Goal: Task Accomplishment & Management: Manage account settings

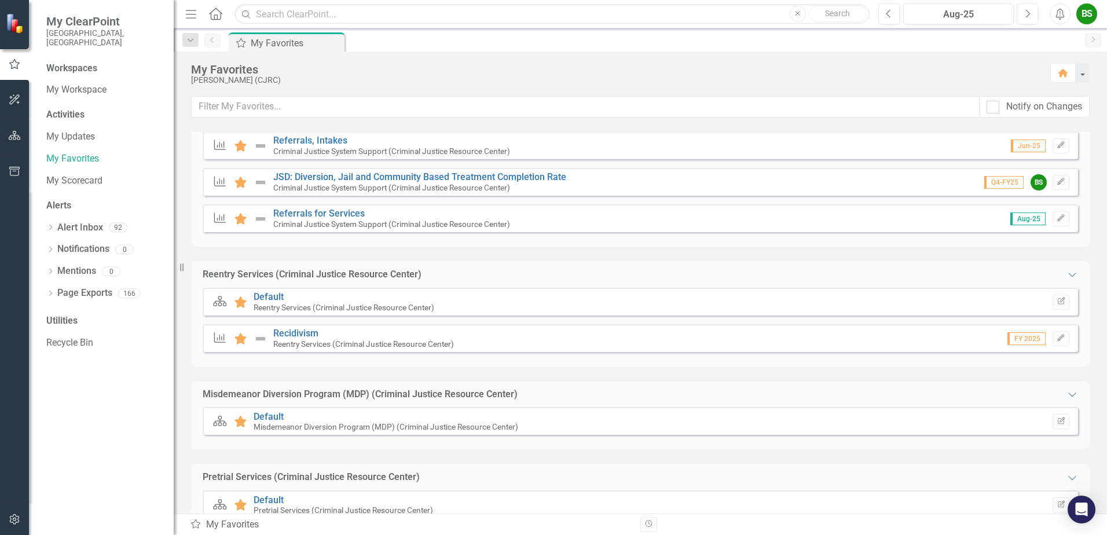
scroll to position [290, 0]
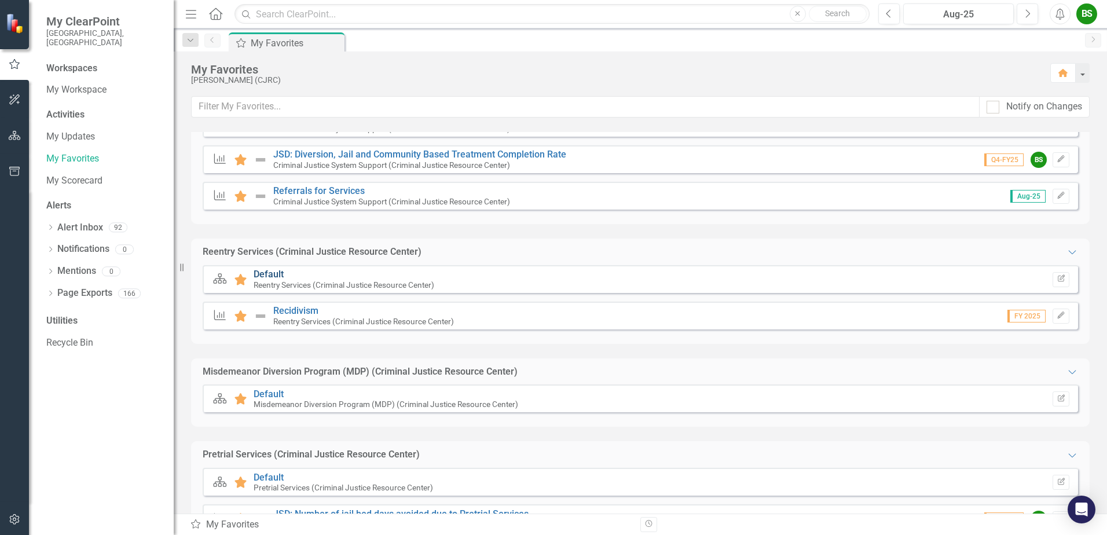
click at [266, 272] on link "Default" at bounding box center [269, 274] width 30 height 11
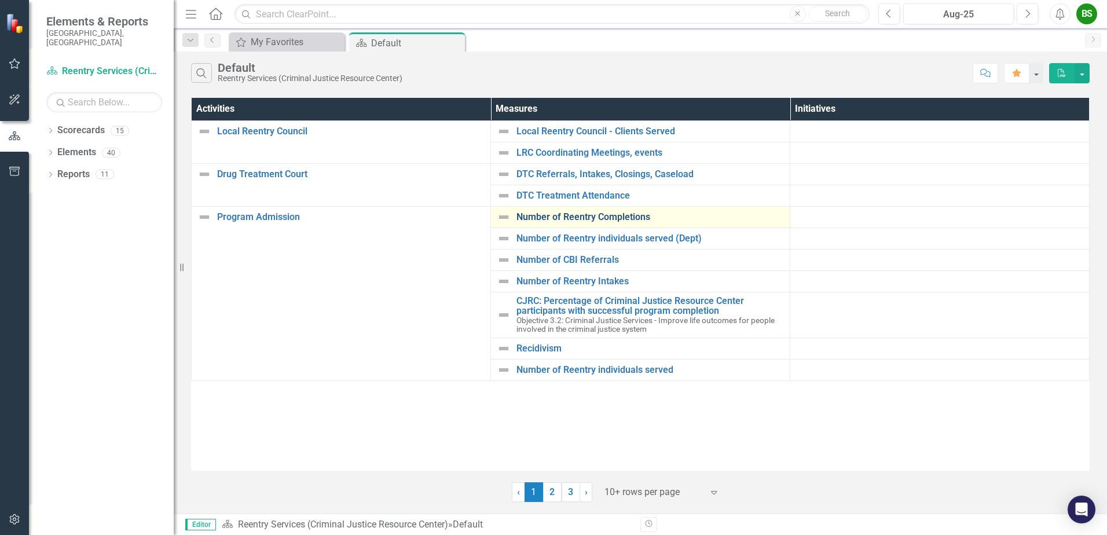
click at [609, 217] on link "Number of Reentry Completions" at bounding box center [650, 217] width 268 height 10
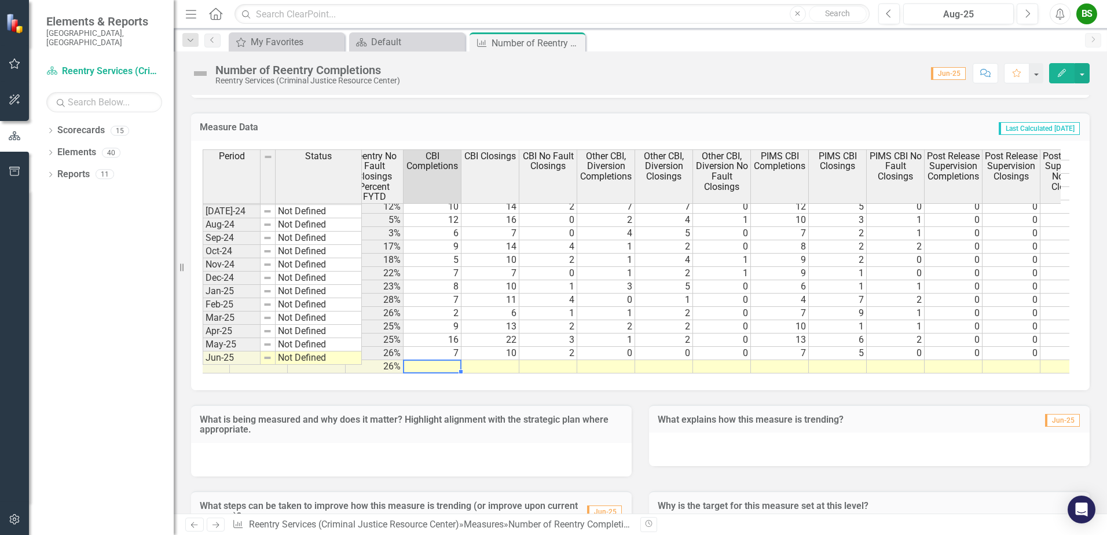
click at [447, 360] on tr "68% 83% 87% 67% 67% 26%" at bounding box center [664, 366] width 1911 height 13
click at [447, 360] on td at bounding box center [433, 366] width 58 height 13
type textarea "7"
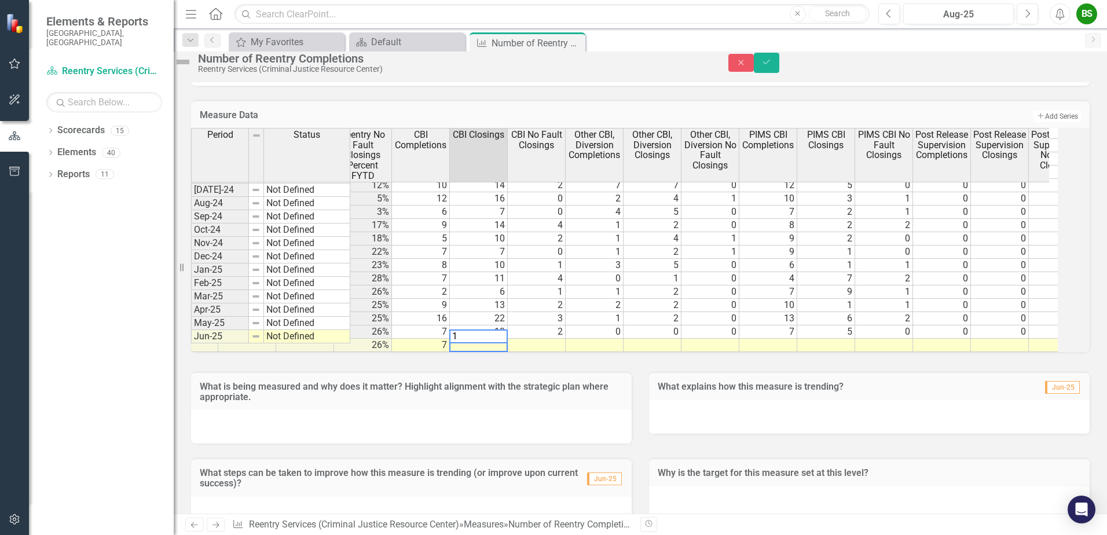
type textarea "18"
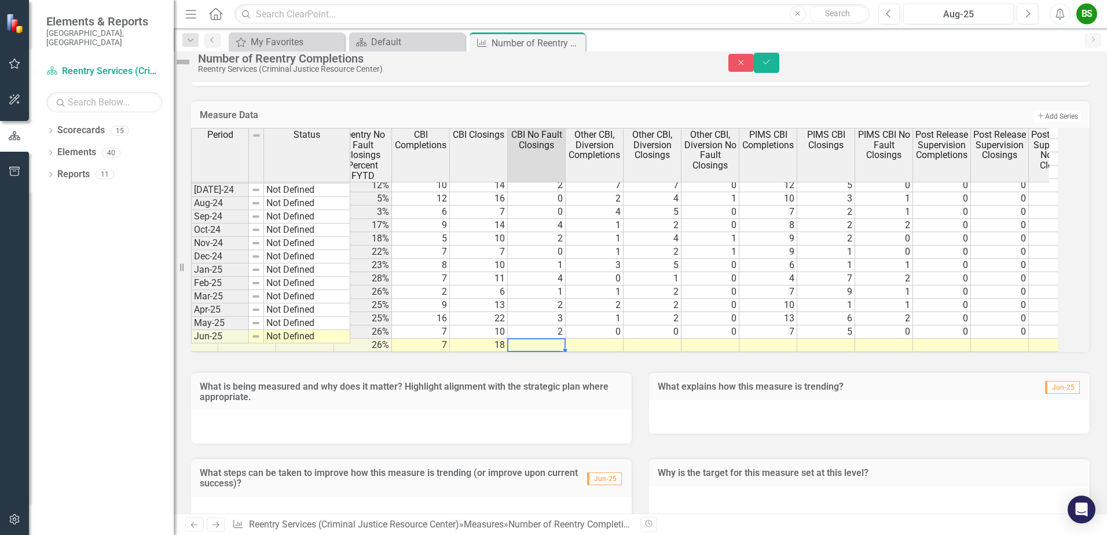
type textarea "7"
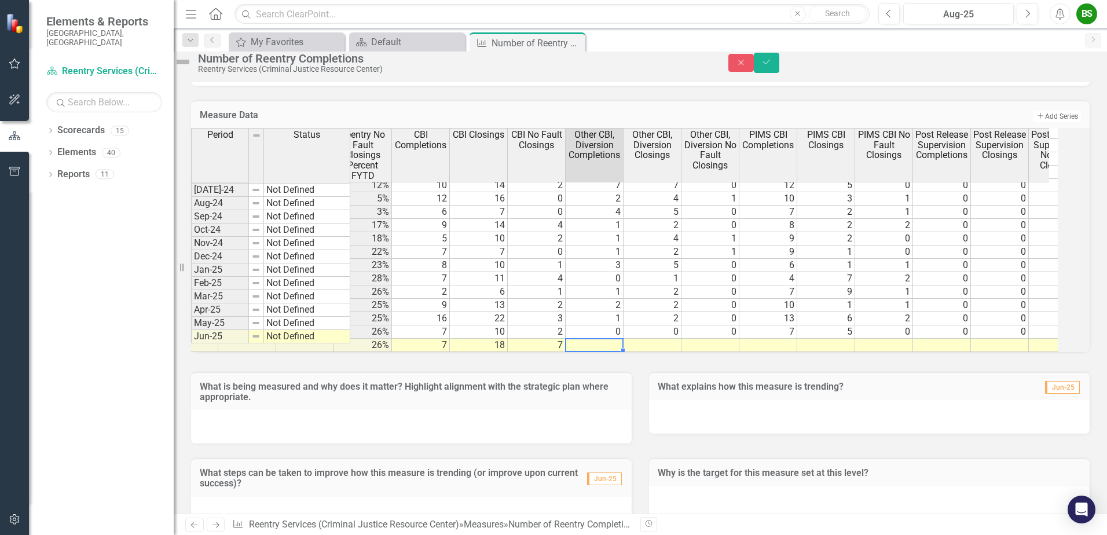
click at [608, 352] on td at bounding box center [595, 345] width 58 height 13
type textarea "0"
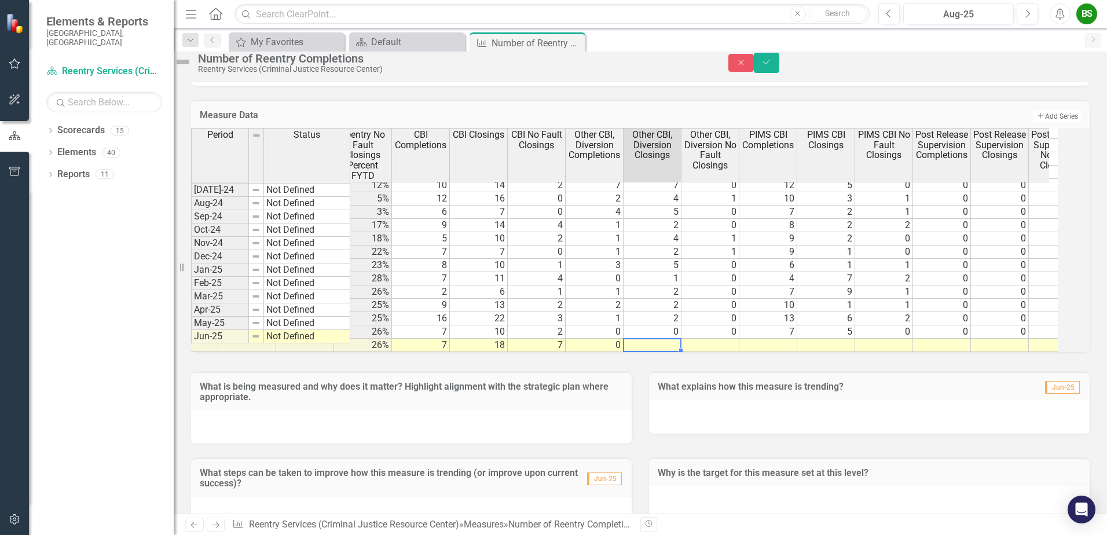
type textarea "0"
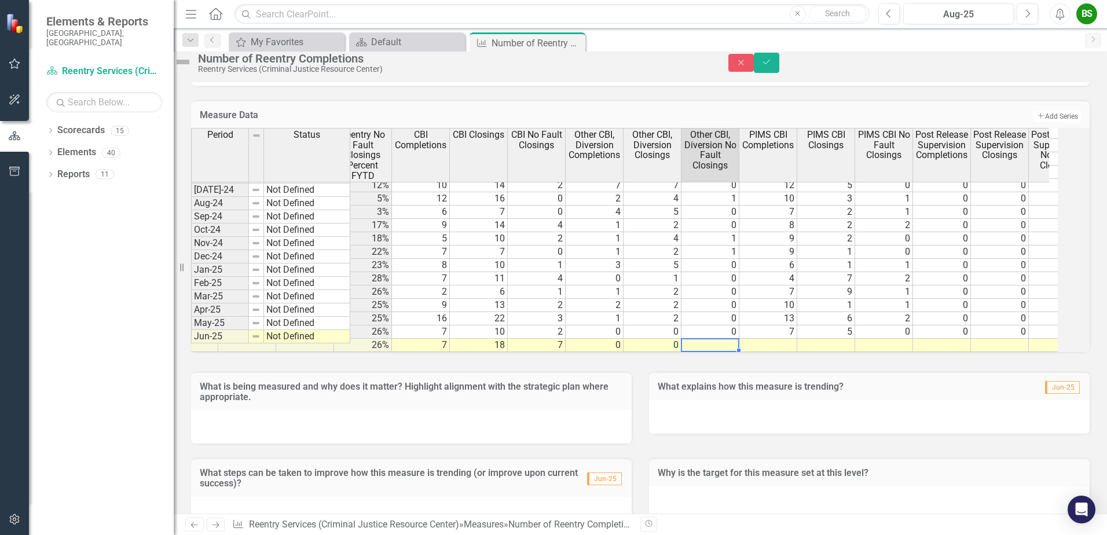
type textarea "0"
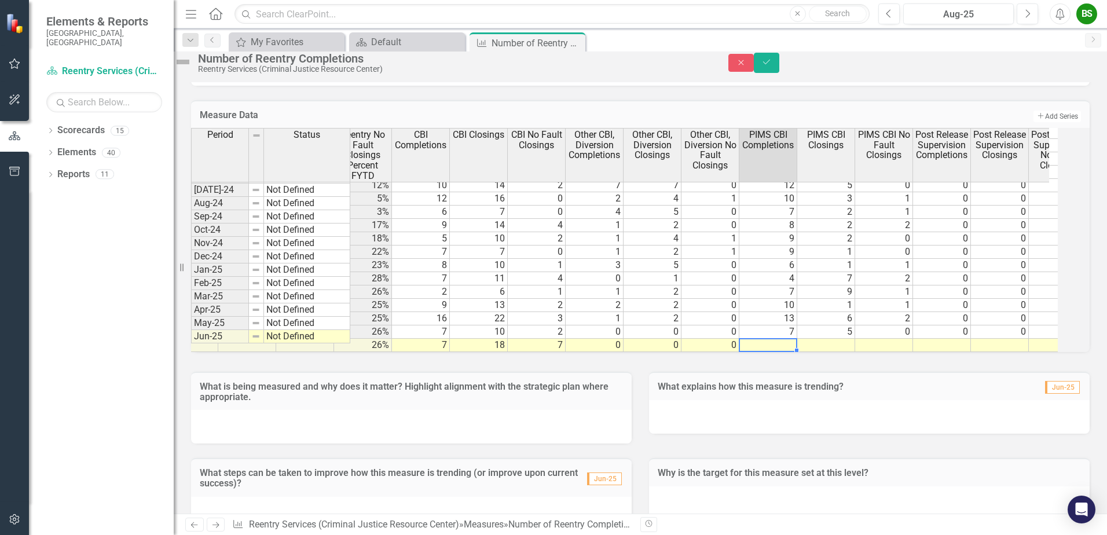
click at [785, 352] on td at bounding box center [768, 345] width 58 height 13
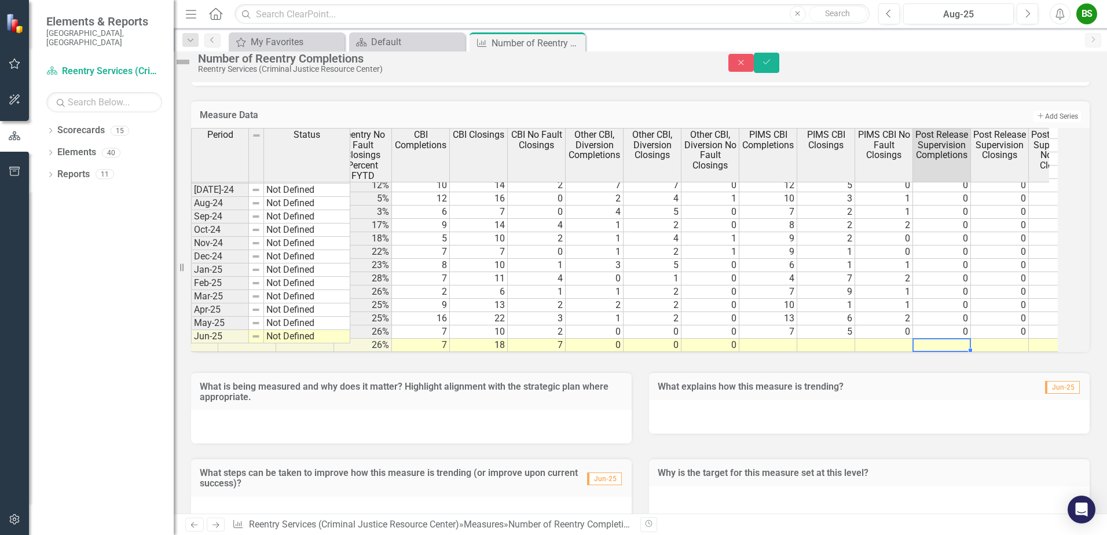
type textarea "0"
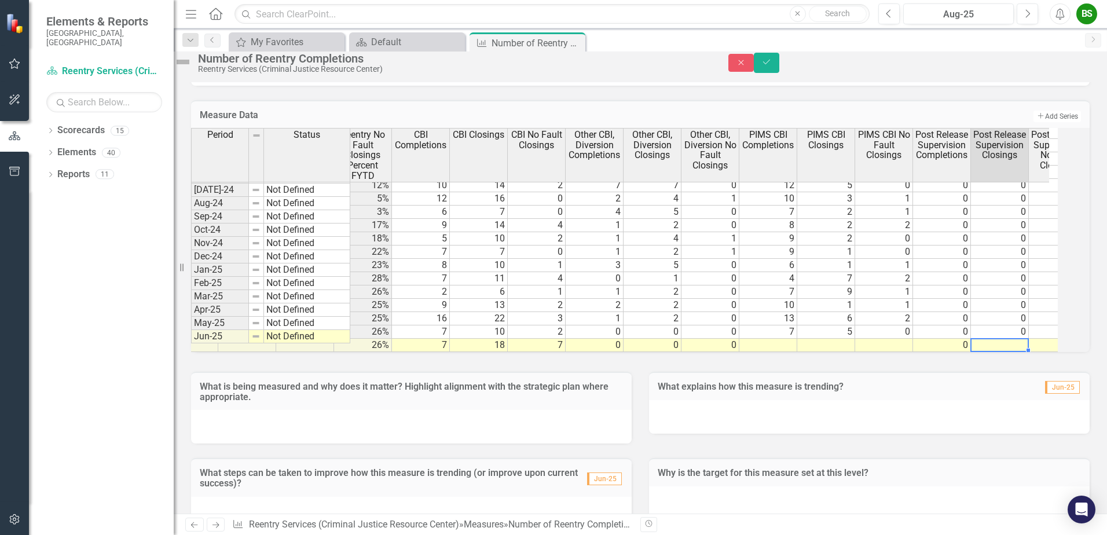
type textarea "0"
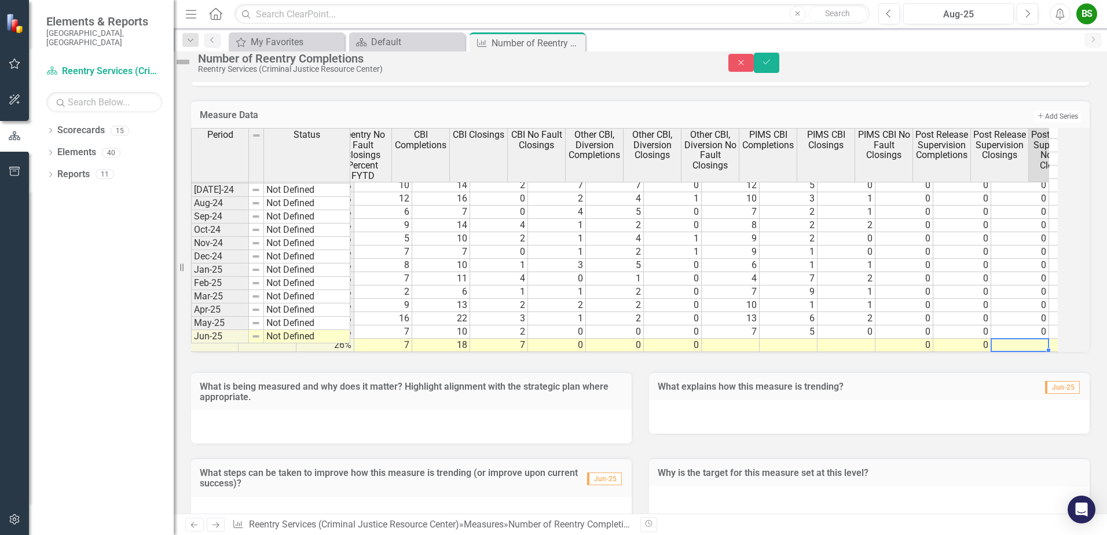
scroll to position [0, 749]
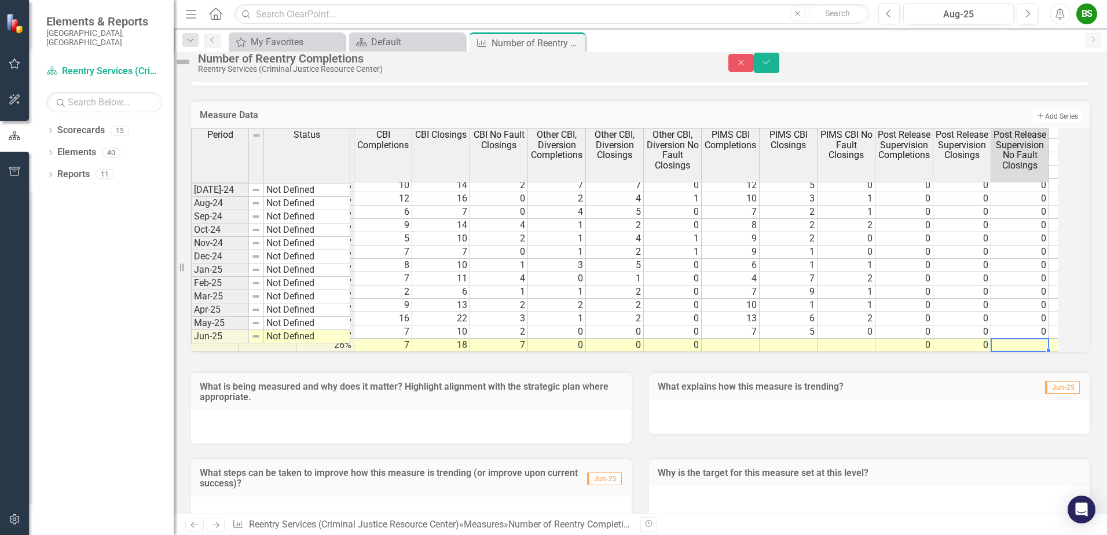
type textarea "0"
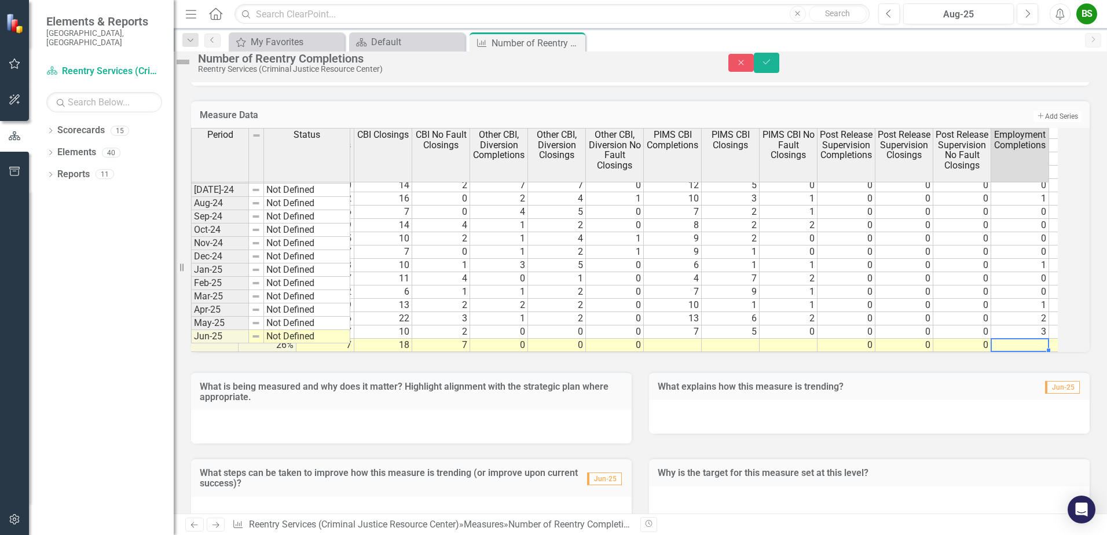
click at [1036, 352] on td at bounding box center [1020, 345] width 58 height 13
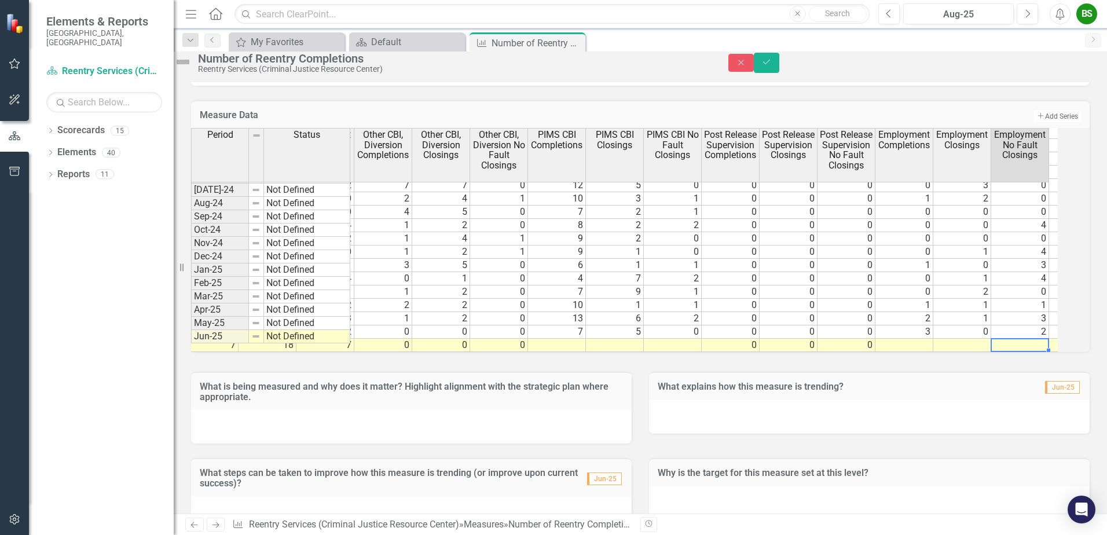
scroll to position [0, 980]
click at [1040, 352] on td at bounding box center [1020, 345] width 58 height 13
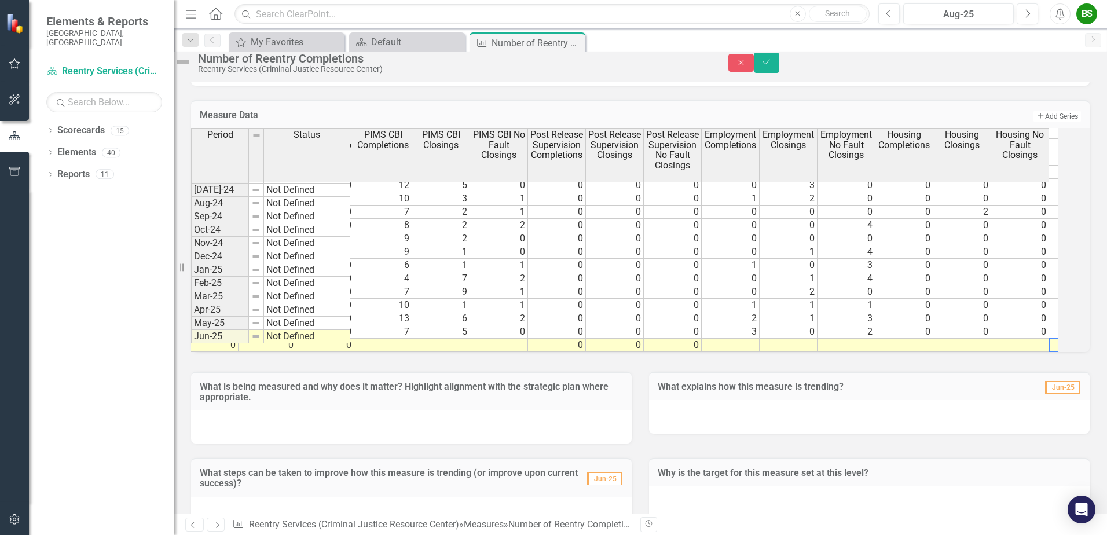
scroll to position [0, 1154]
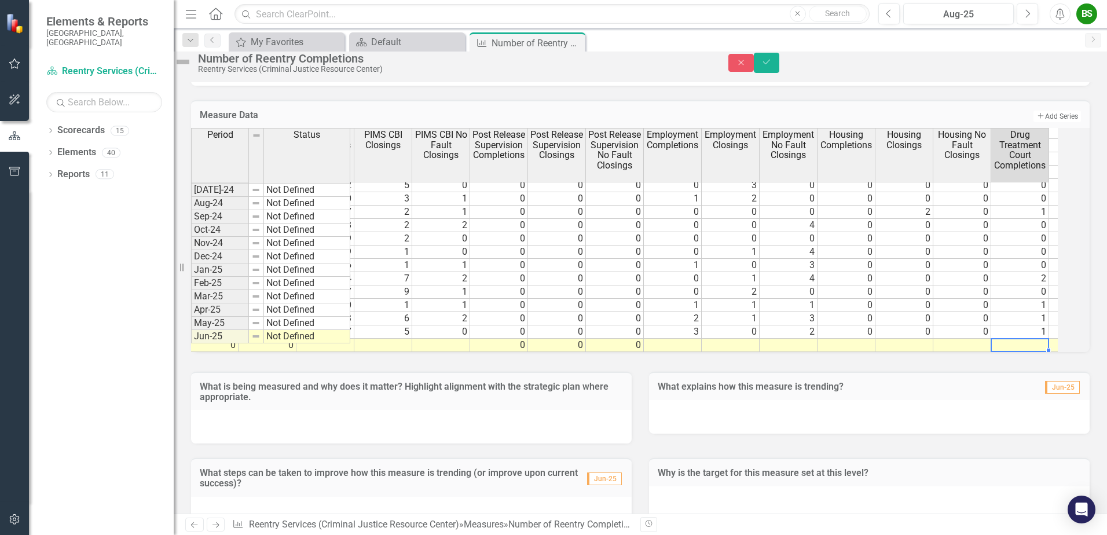
click at [1021, 352] on td at bounding box center [1020, 345] width 58 height 13
type textarea "0"
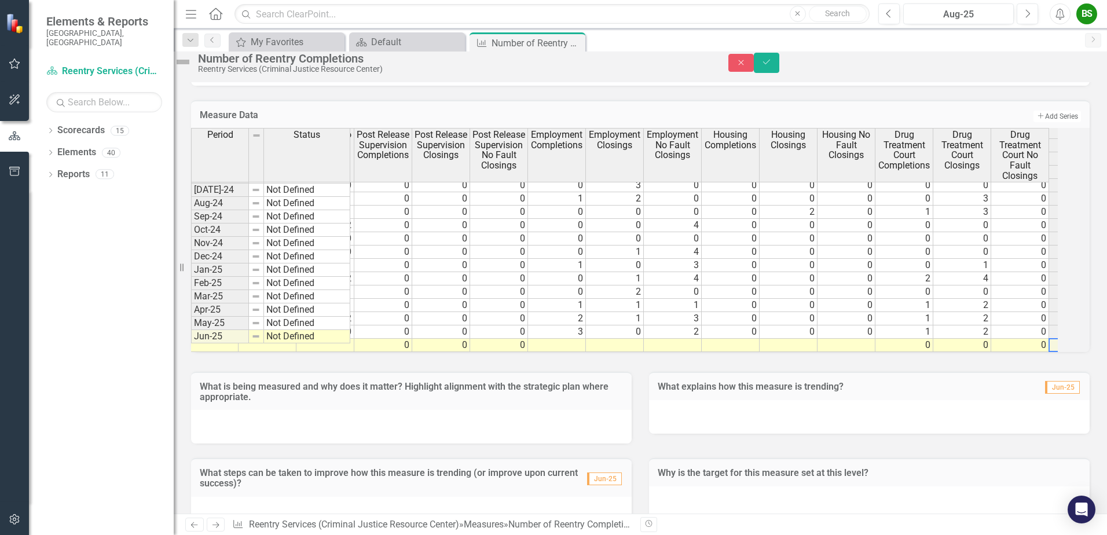
scroll to position [0, 1328]
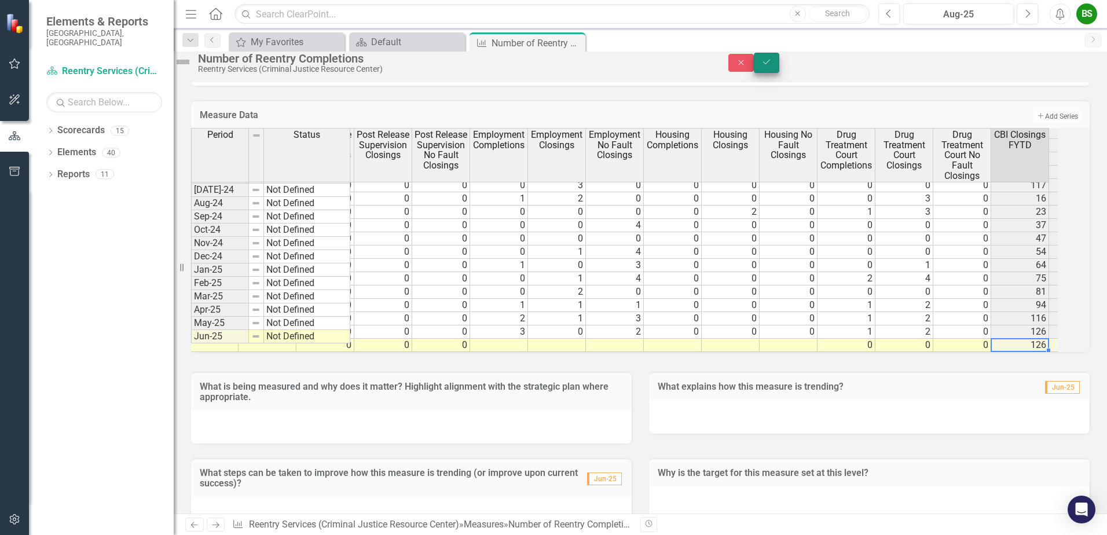
type textarea "0"
click at [772, 64] on icon "Save" at bounding box center [766, 62] width 10 height 8
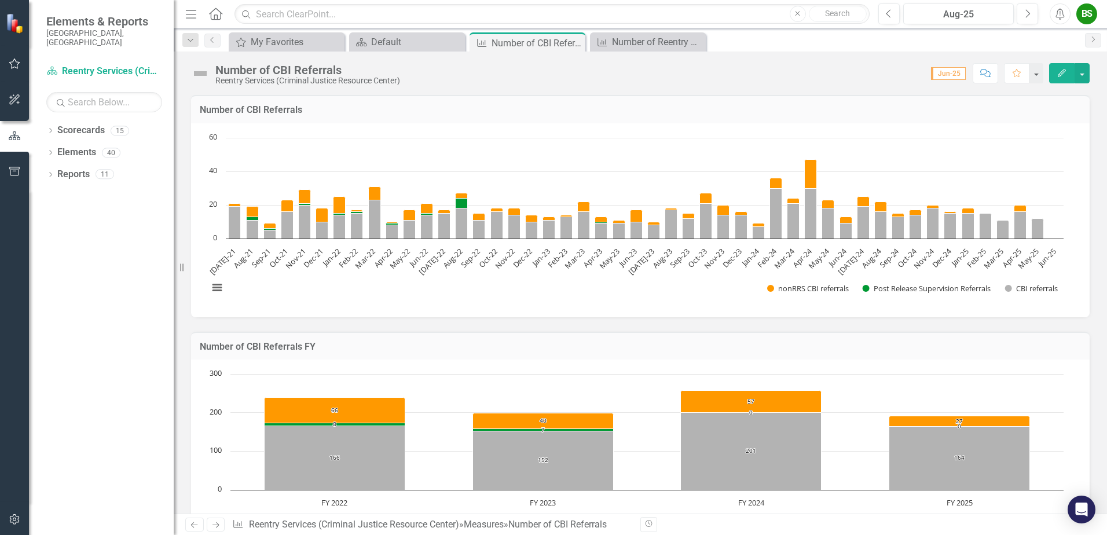
scroll to position [878, 0]
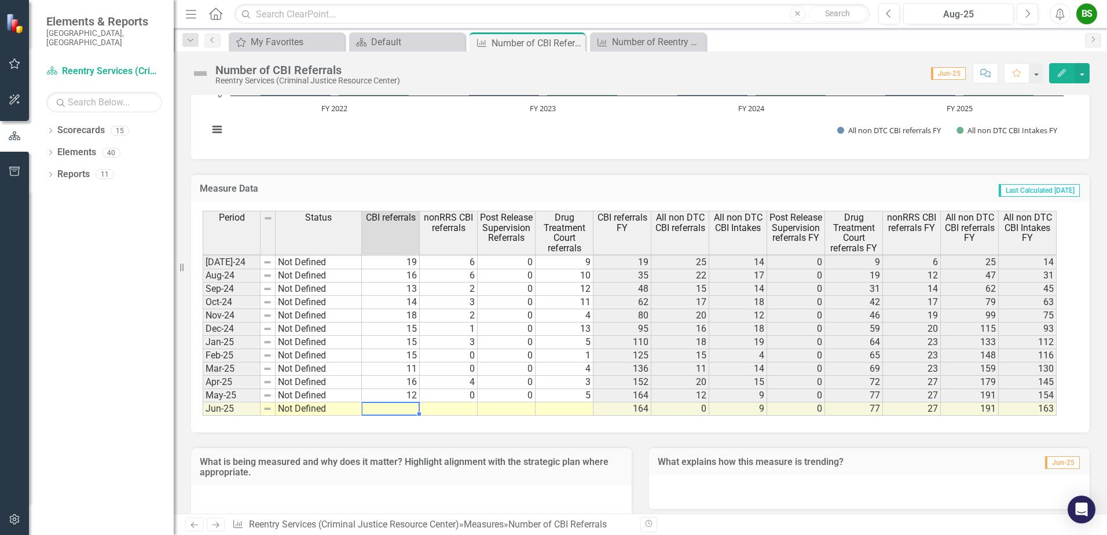
type textarea "8"
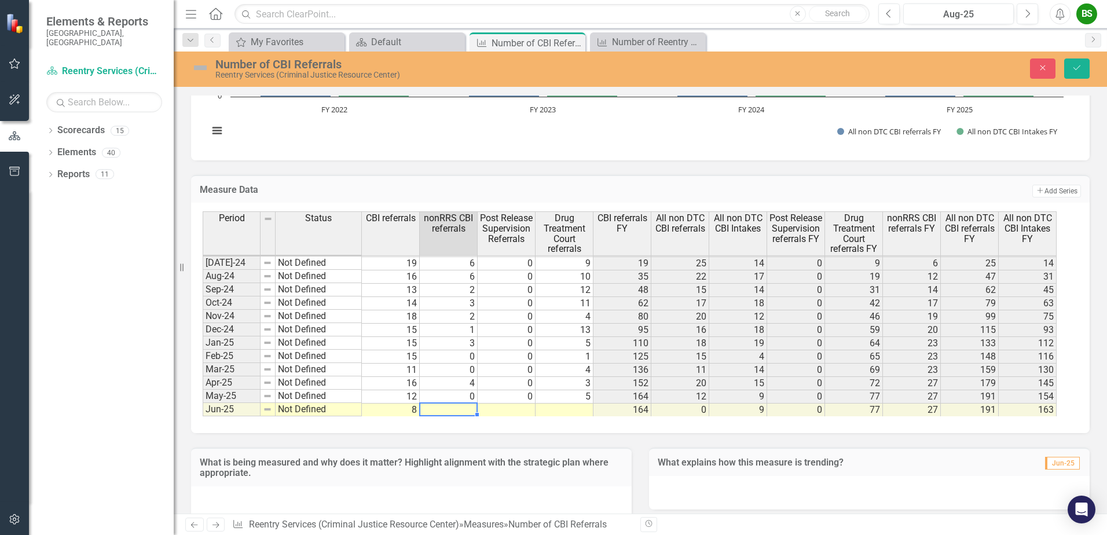
type textarea "0"
click at [580, 408] on td at bounding box center [565, 410] width 58 height 13
click at [582, 399] on td "5" at bounding box center [565, 396] width 58 height 13
type textarea "7"
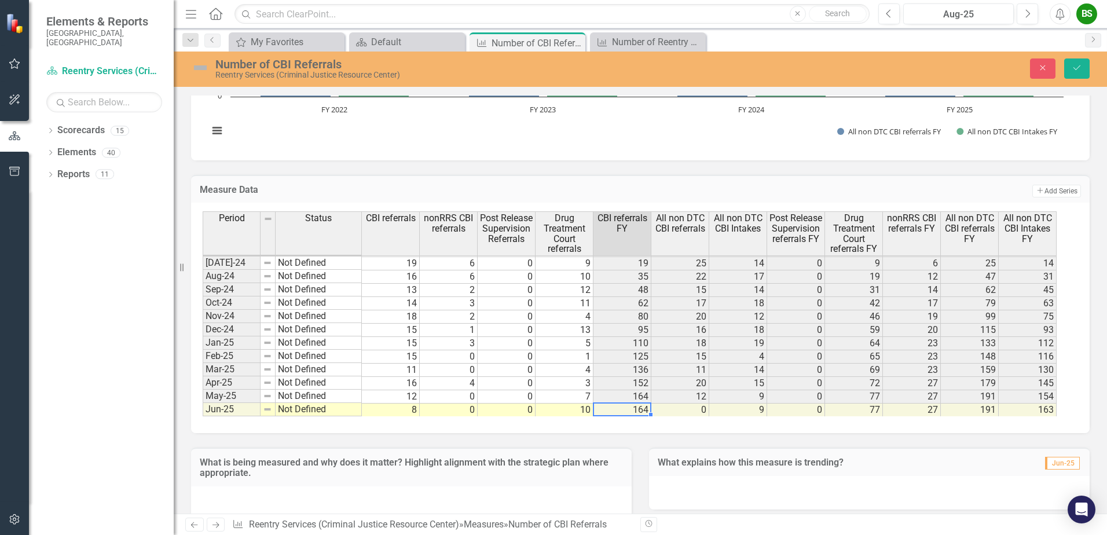
type textarea "10"
click at [1080, 76] on button "Save" at bounding box center [1076, 68] width 25 height 20
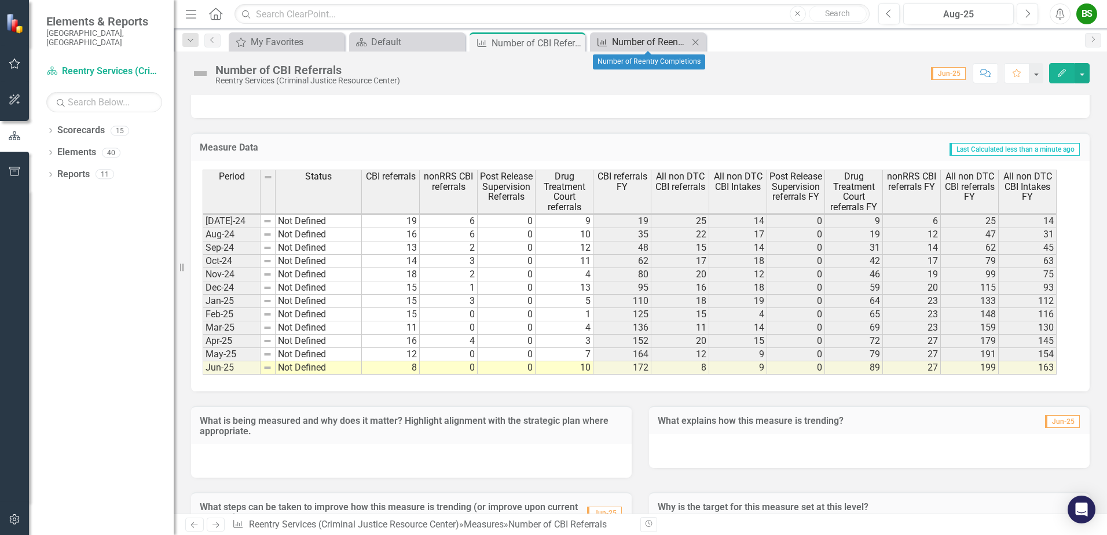
click at [666, 46] on div "Number of Reentry Completions" at bounding box center [650, 42] width 76 height 14
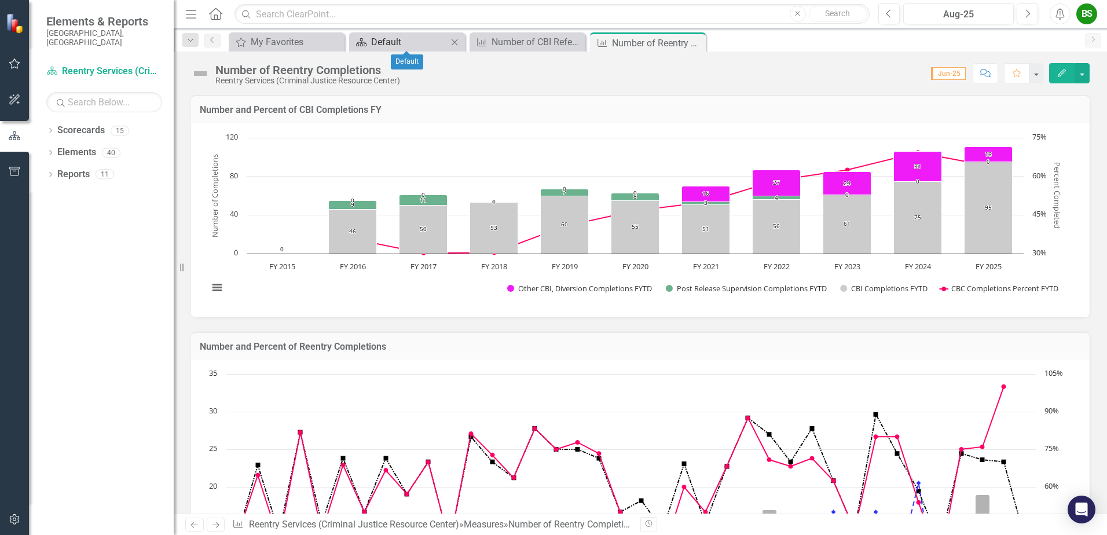
click at [443, 41] on div "Default" at bounding box center [409, 42] width 76 height 14
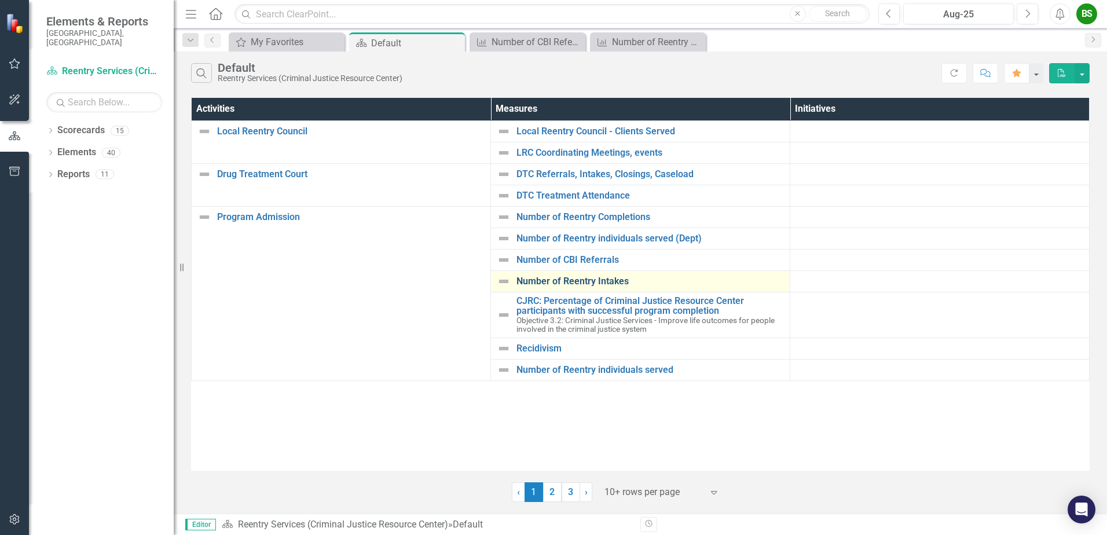
click at [575, 280] on link "Number of Reentry Intakes" at bounding box center [650, 281] width 268 height 10
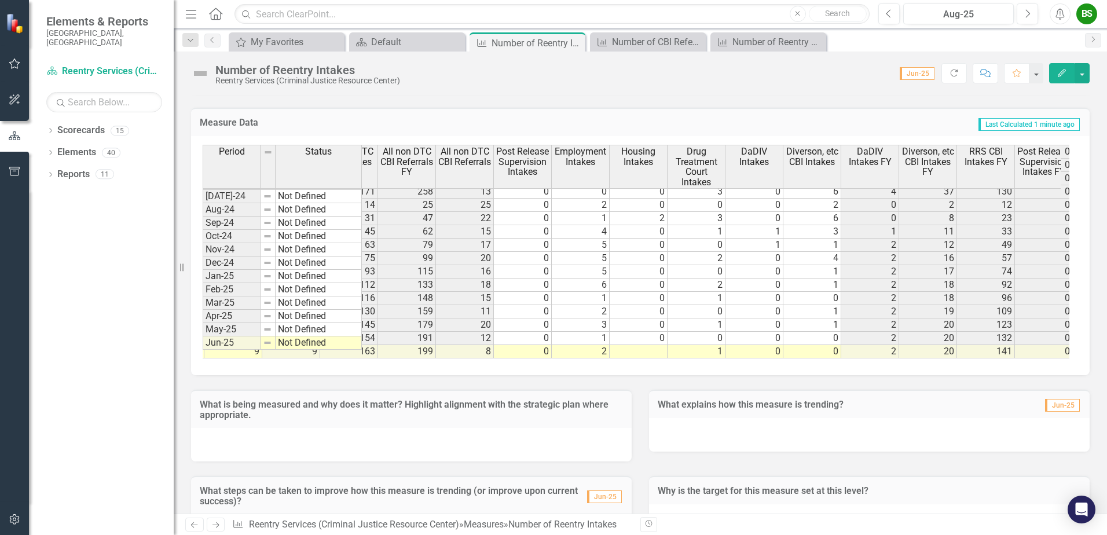
click at [858, 359] on div "Period Status RRS CBI Intakes All non DTC CBI Intakes All non DTC CBI Intakes F…" at bounding box center [640, 255] width 899 height 239
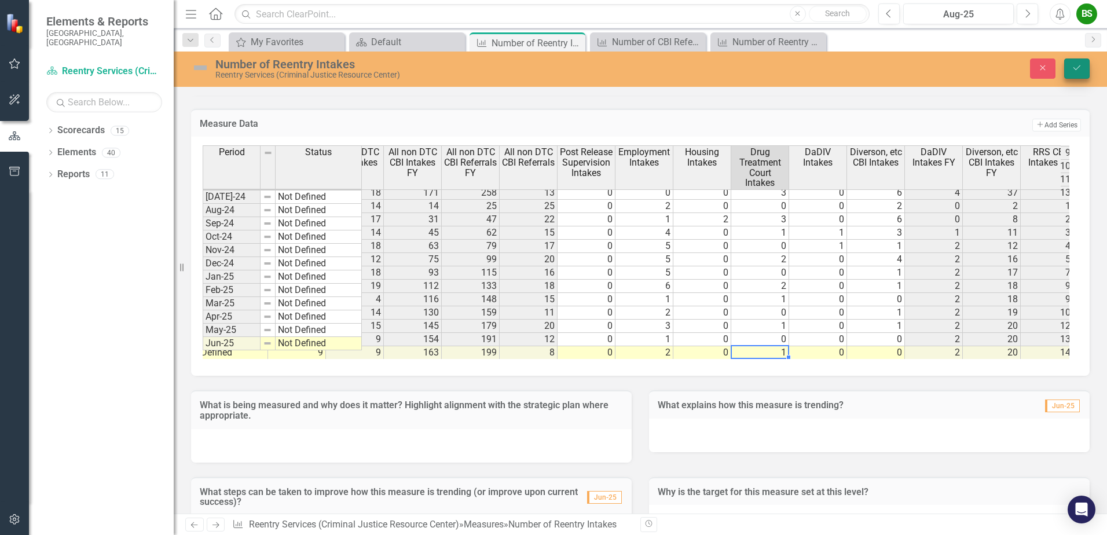
type textarea "1"
click at [1079, 67] on icon "submit" at bounding box center [1076, 67] width 7 height 5
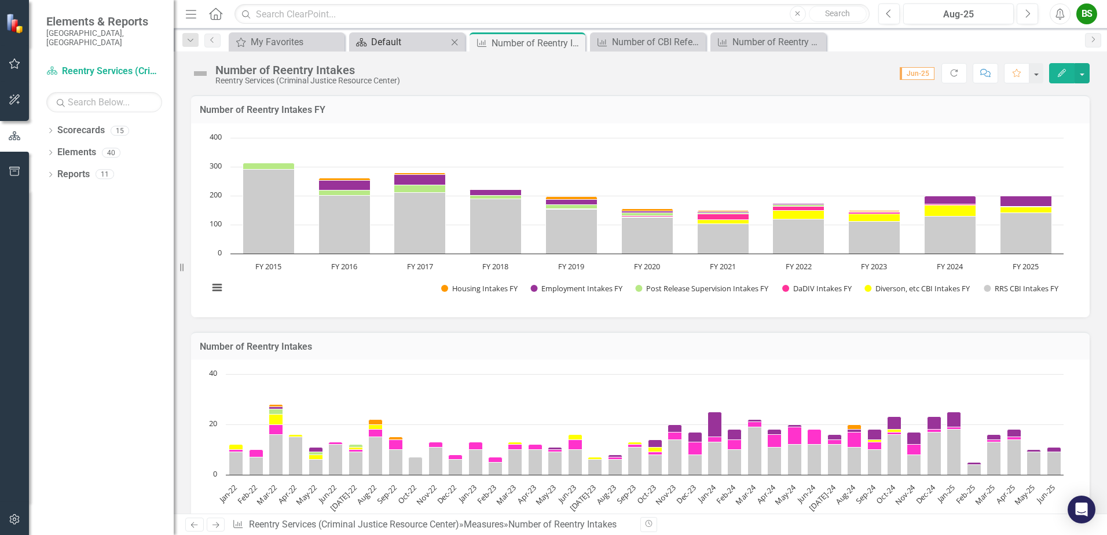
click at [408, 45] on div "Default" at bounding box center [409, 42] width 76 height 14
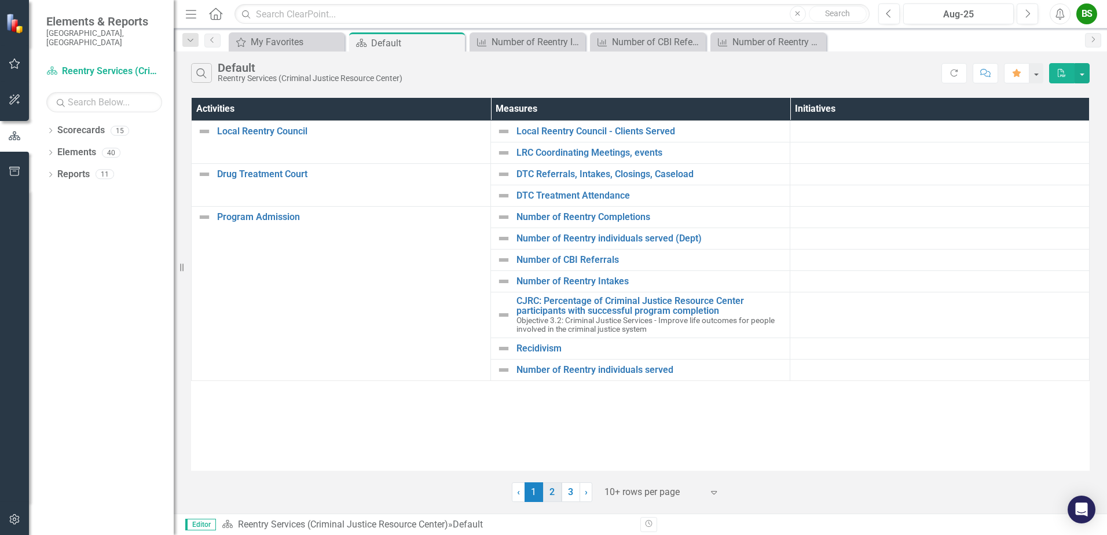
click at [552, 492] on link "2" at bounding box center [552, 492] width 19 height 20
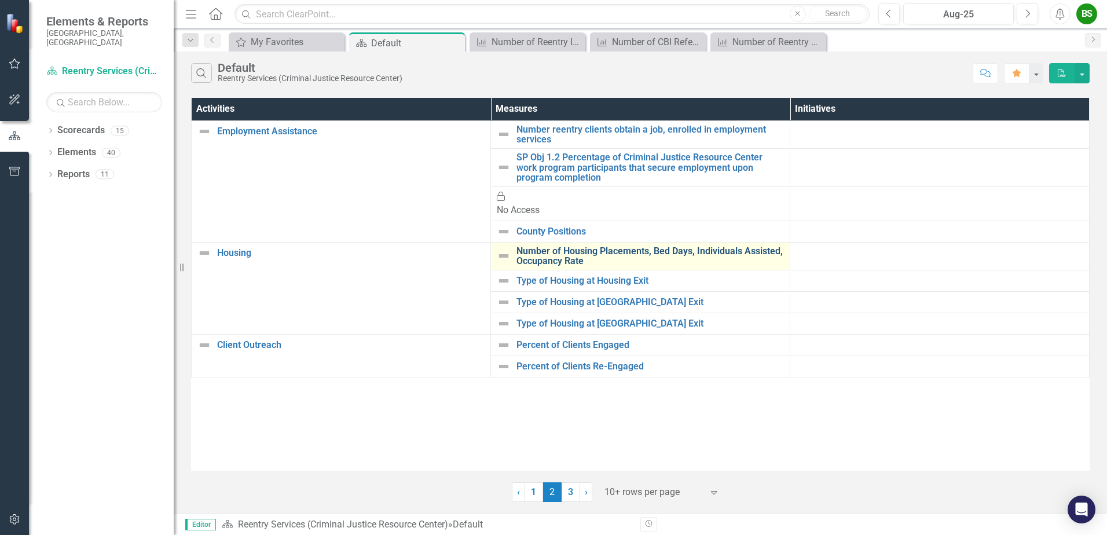
click at [614, 246] on link "Number of Housing Placements, Bed Days, Individuals Assisted, Occupancy Rate" at bounding box center [650, 256] width 268 height 20
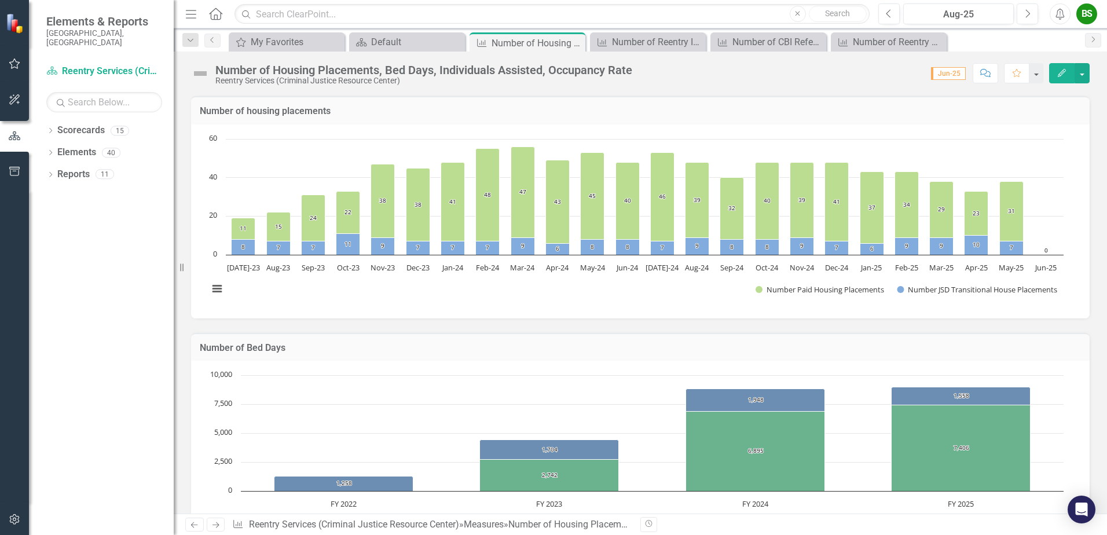
scroll to position [475, 0]
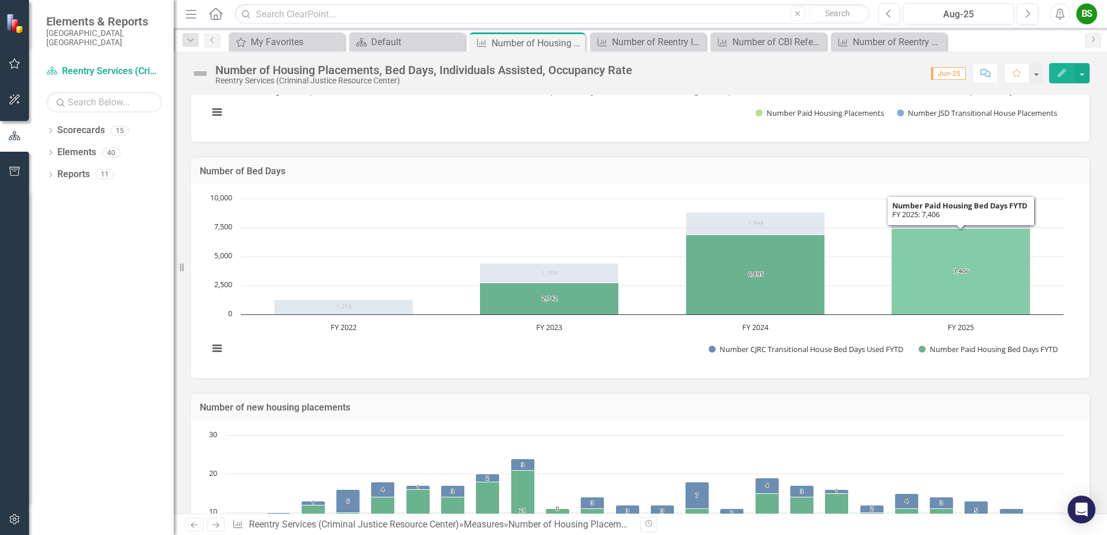
scroll to position [764, 0]
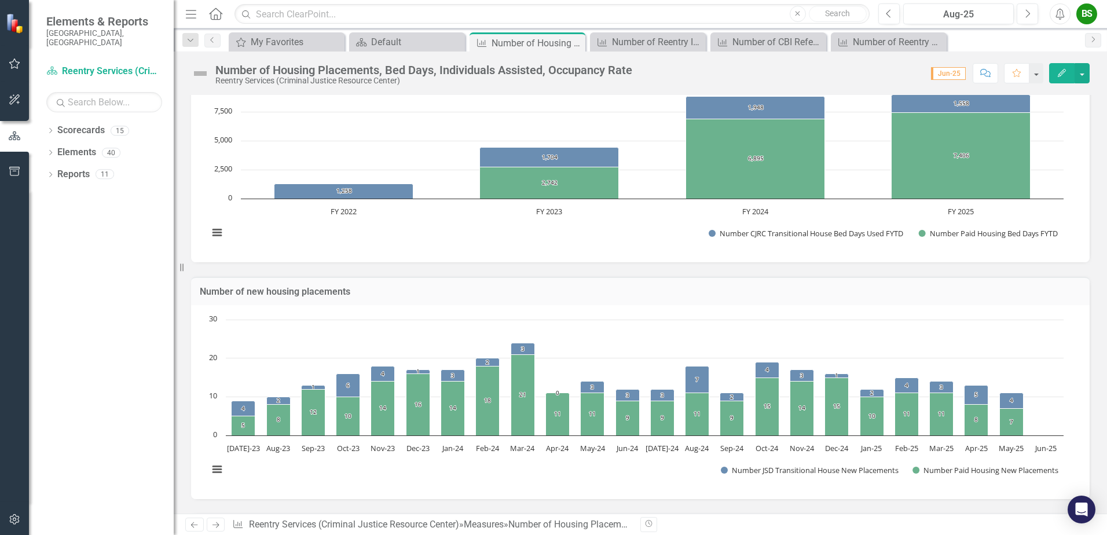
click at [1090, 17] on div "BS" at bounding box center [1086, 13] width 21 height 21
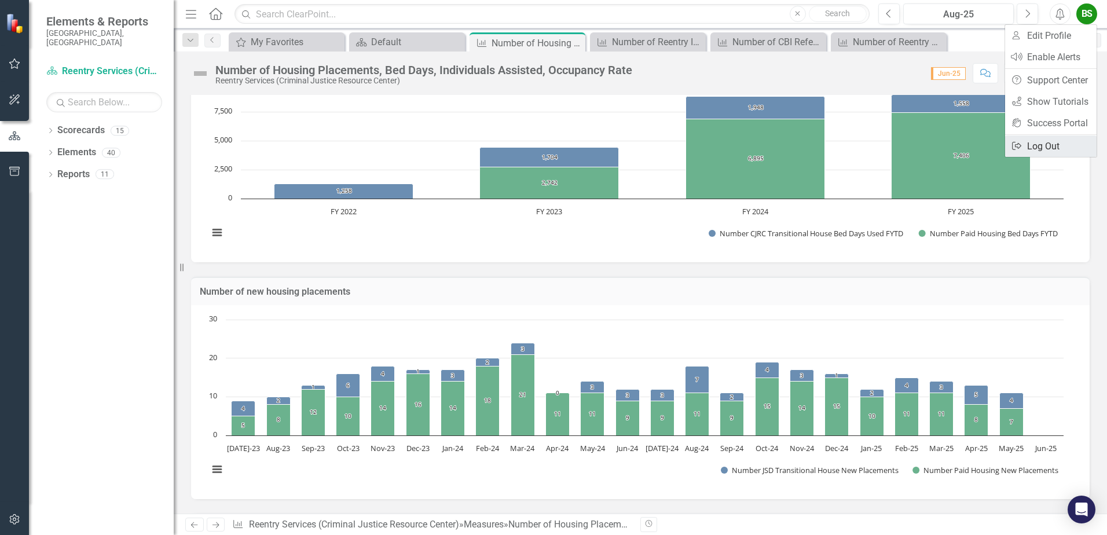
click at [1051, 148] on link "Logout Log Out" at bounding box center [1050, 145] width 91 height 21
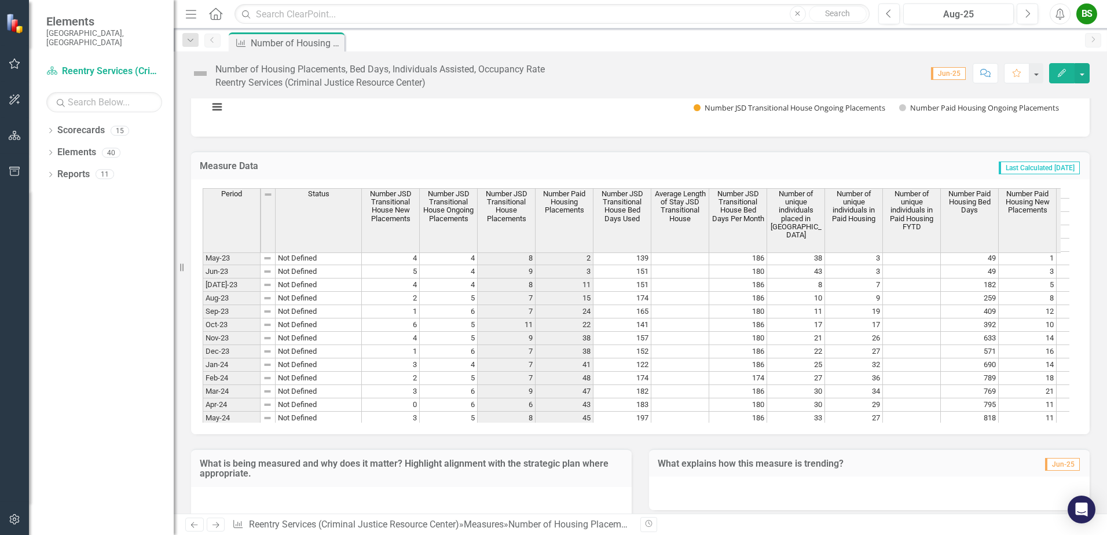
scroll to position [878, 0]
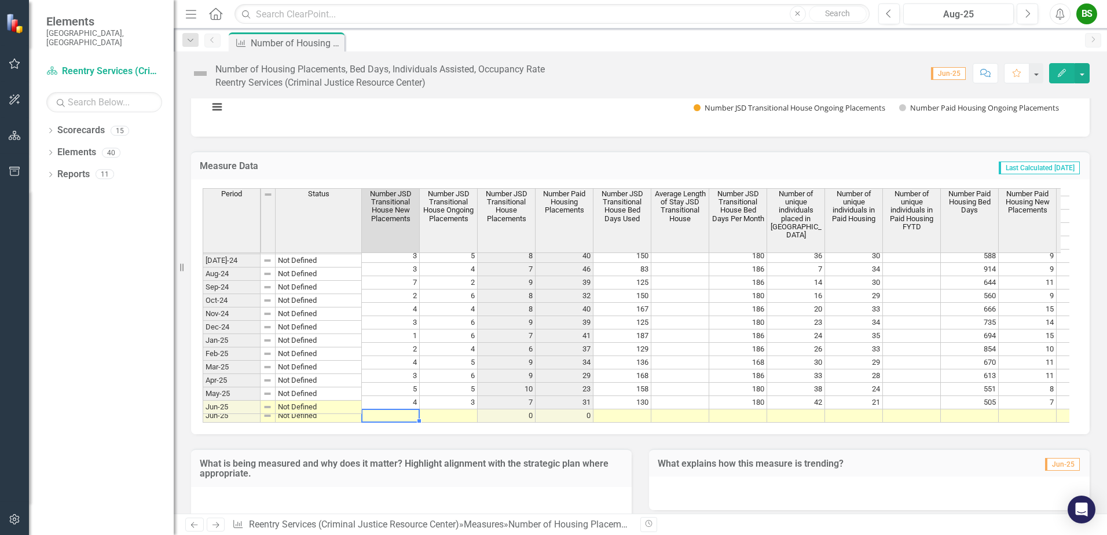
type textarea "5"
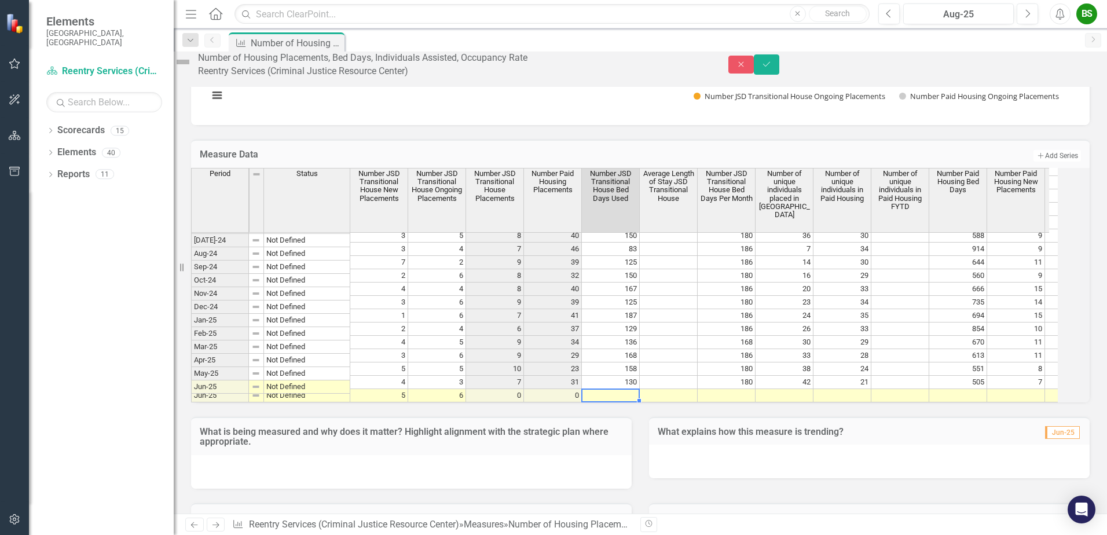
click at [625, 402] on td at bounding box center [611, 395] width 58 height 13
type textarea "141"
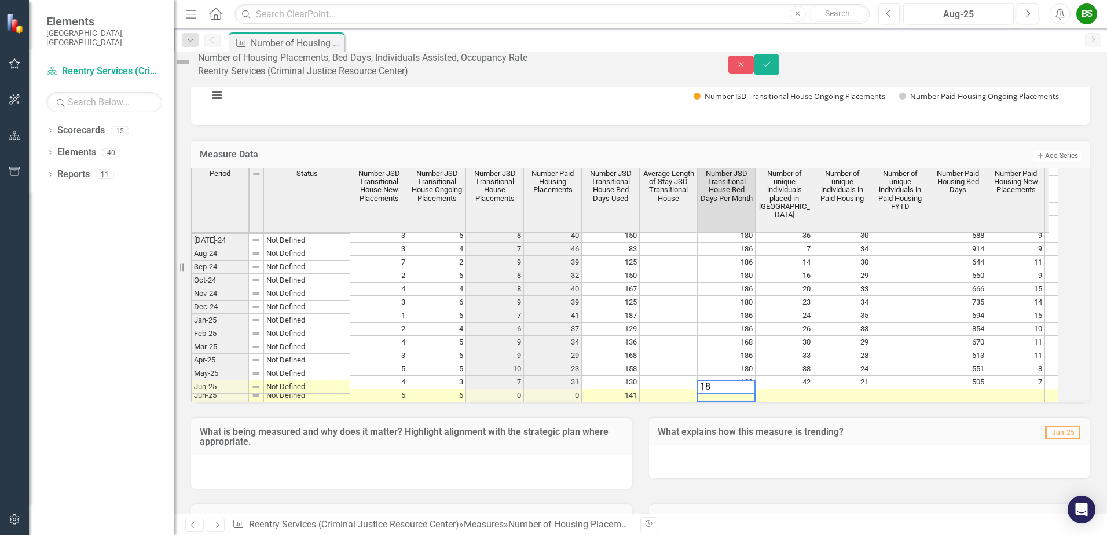
type textarea "180"
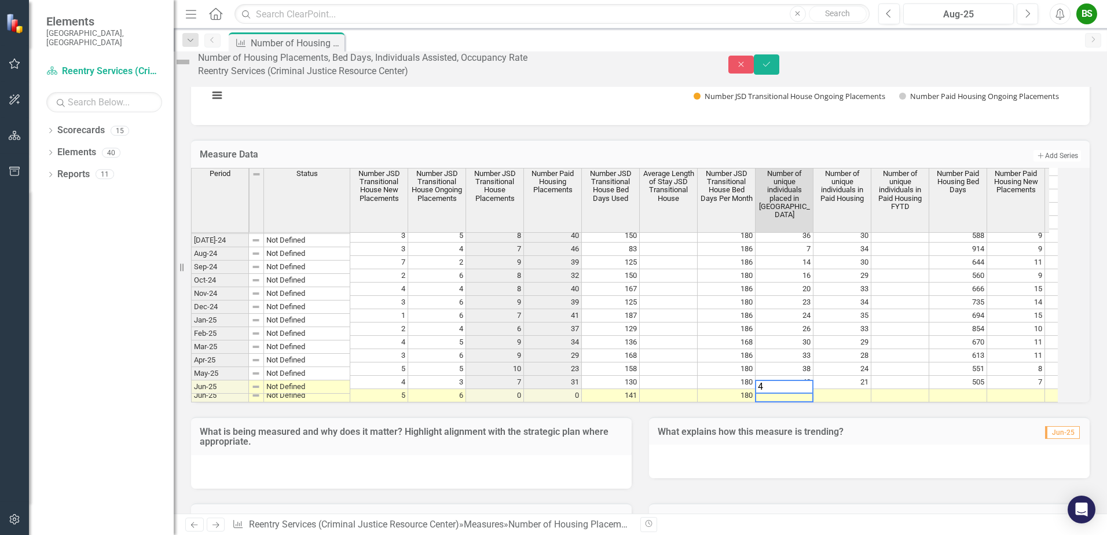
type textarea "47"
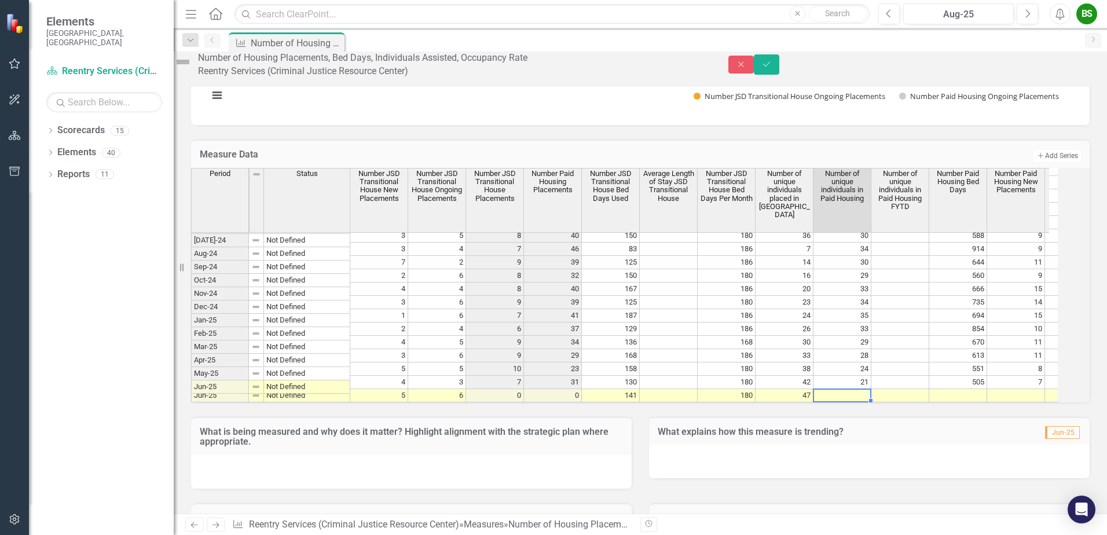
click at [850, 402] on td at bounding box center [843, 395] width 58 height 13
type textarea "17"
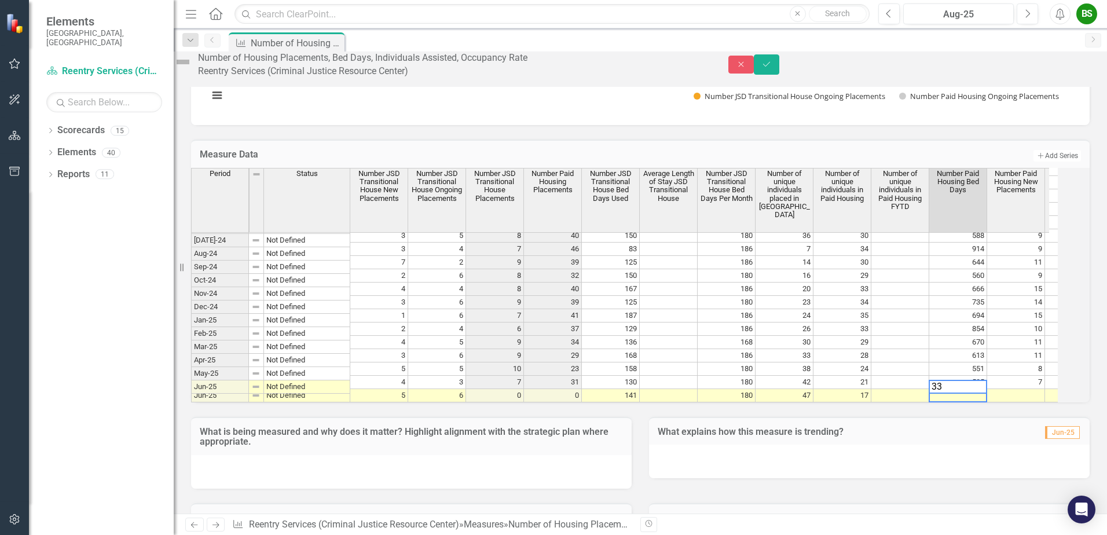
type textarea "334"
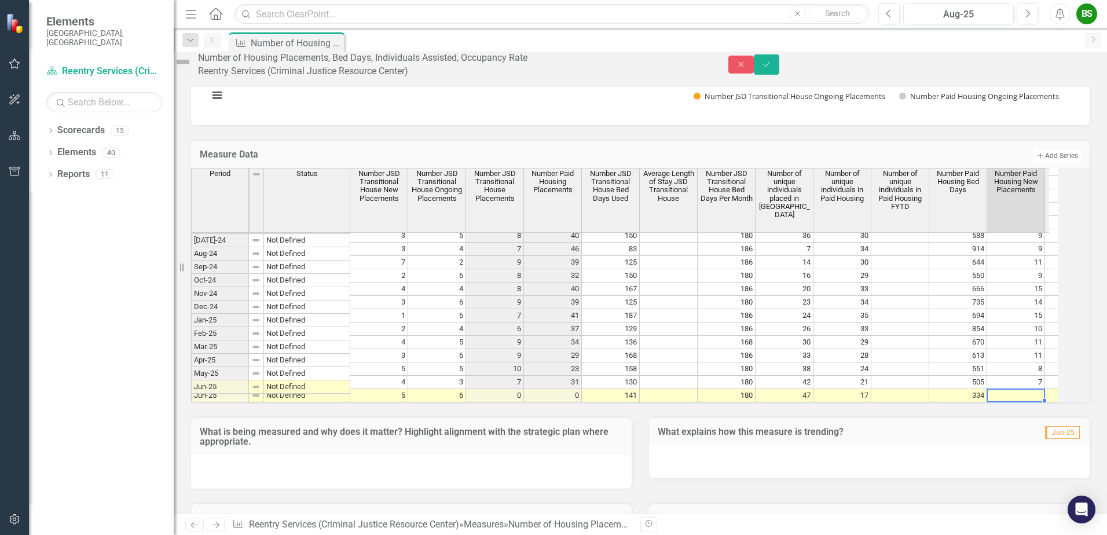
click at [1028, 402] on td at bounding box center [1016, 395] width 58 height 13
type textarea "7"
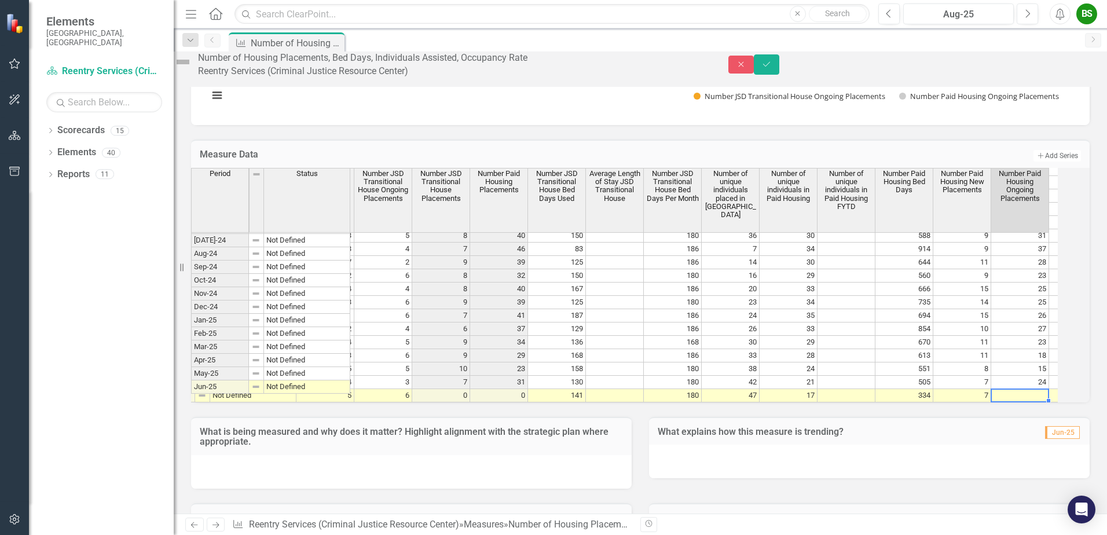
click at [1019, 402] on td at bounding box center [1020, 395] width 58 height 13
type textarea "12"
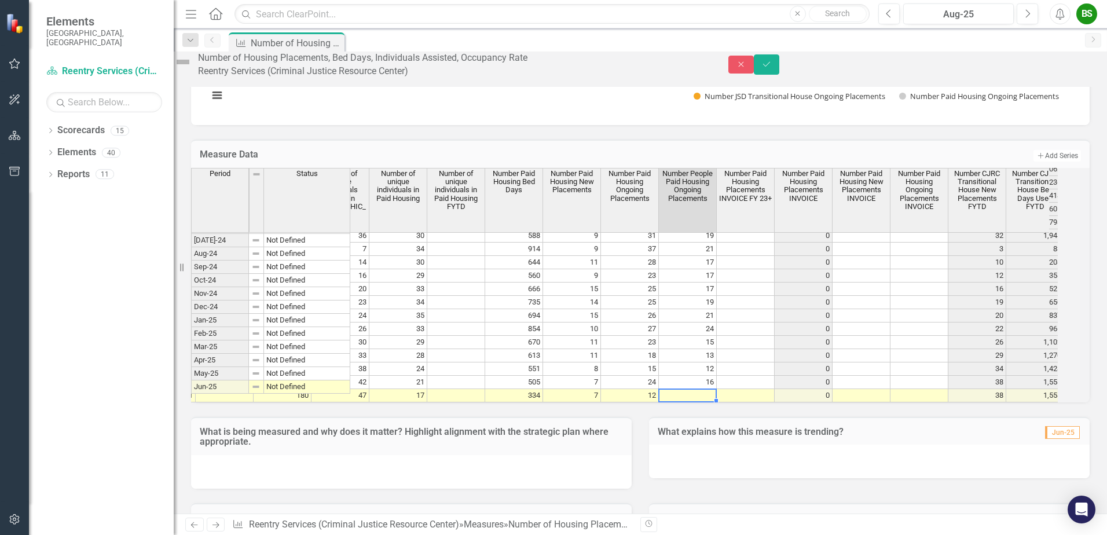
scroll to position [0, 503]
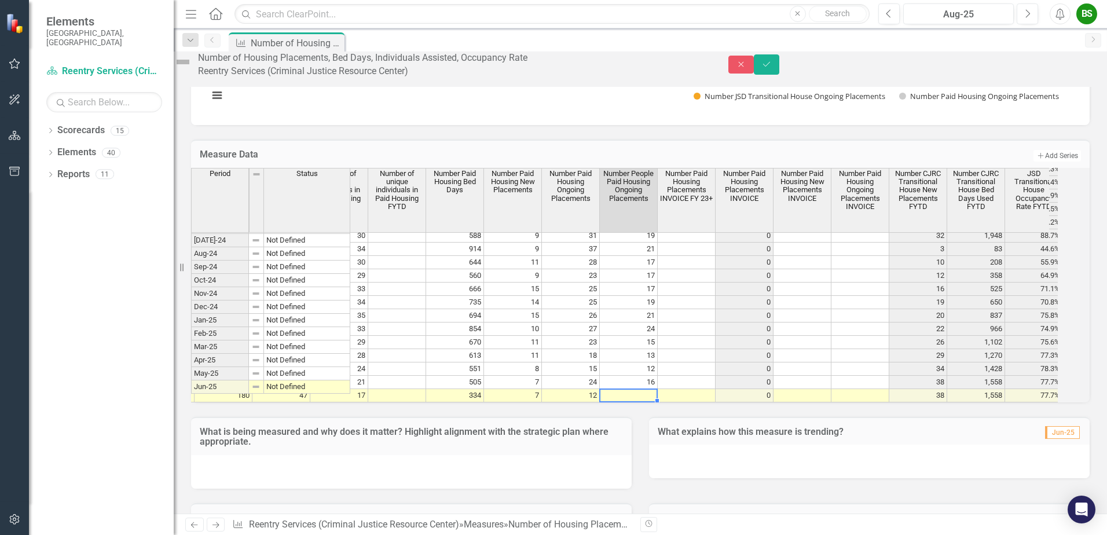
click at [588, 402] on tr "Jun-25 Not Defined 5 6 0 0 141 180 47 17 334 7 12 0 38 1,558 77.7% 120 7,406" at bounding box center [462, 395] width 1549 height 13
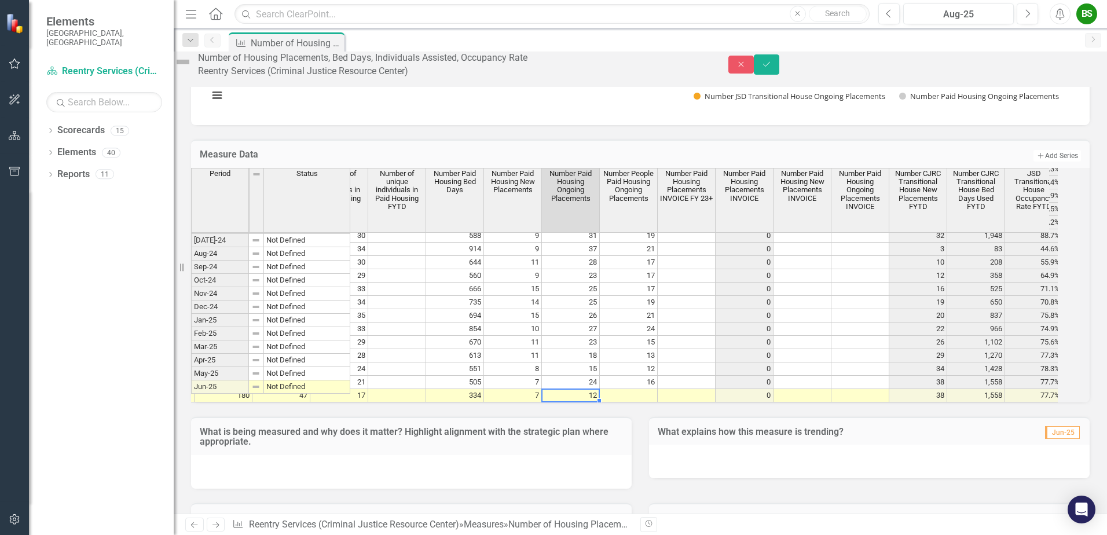
type textarea "20"
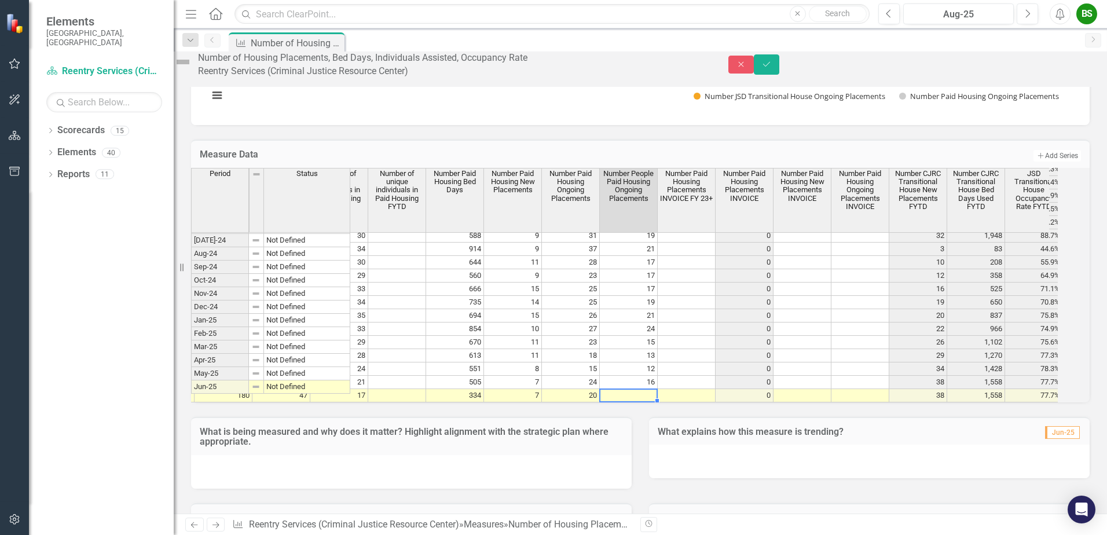
type textarea "12"
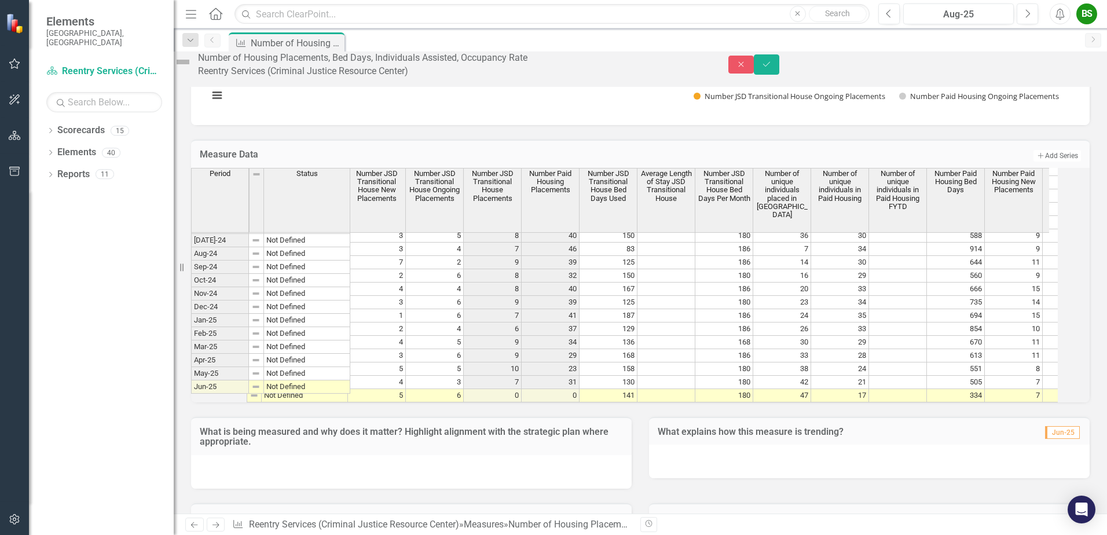
scroll to position [0, 0]
click at [772, 67] on icon "Save" at bounding box center [766, 64] width 10 height 8
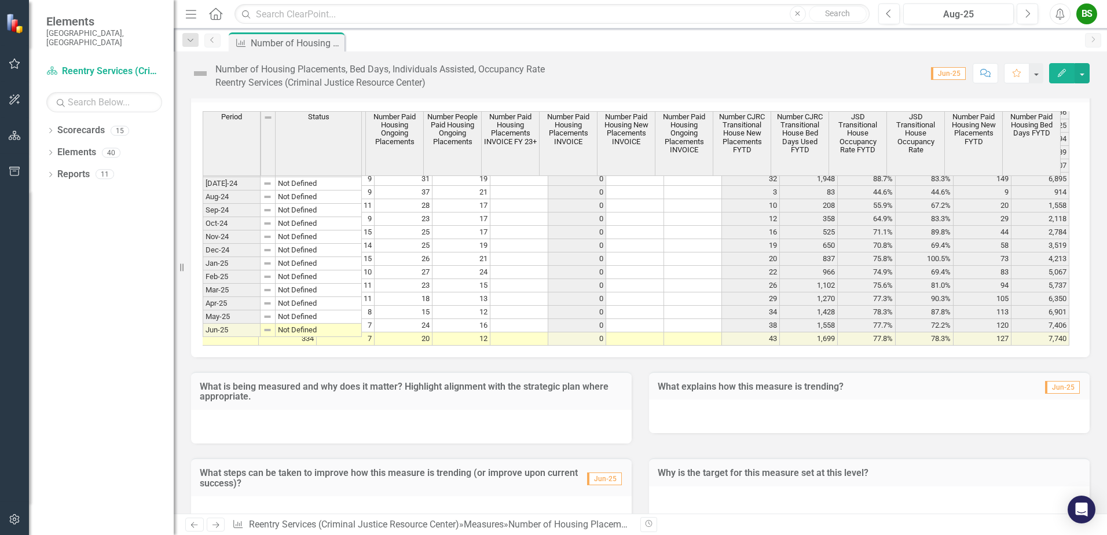
click at [215, 44] on link "Previous" at bounding box center [212, 41] width 16 height 14
click at [14, 63] on icon "button" at bounding box center [15, 63] width 12 height 9
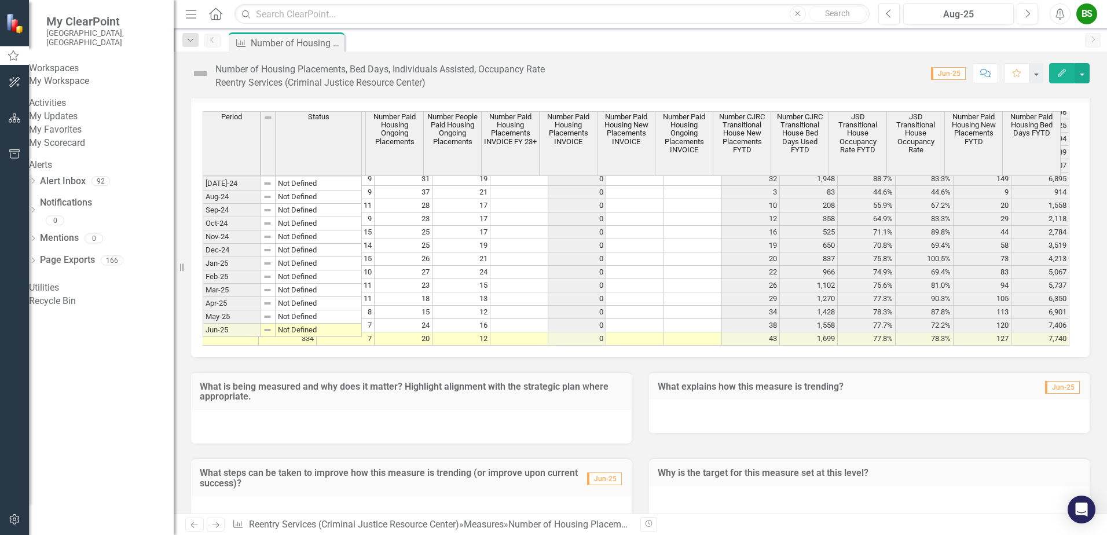
click at [90, 137] on link "My Favorites" at bounding box center [101, 129] width 145 height 13
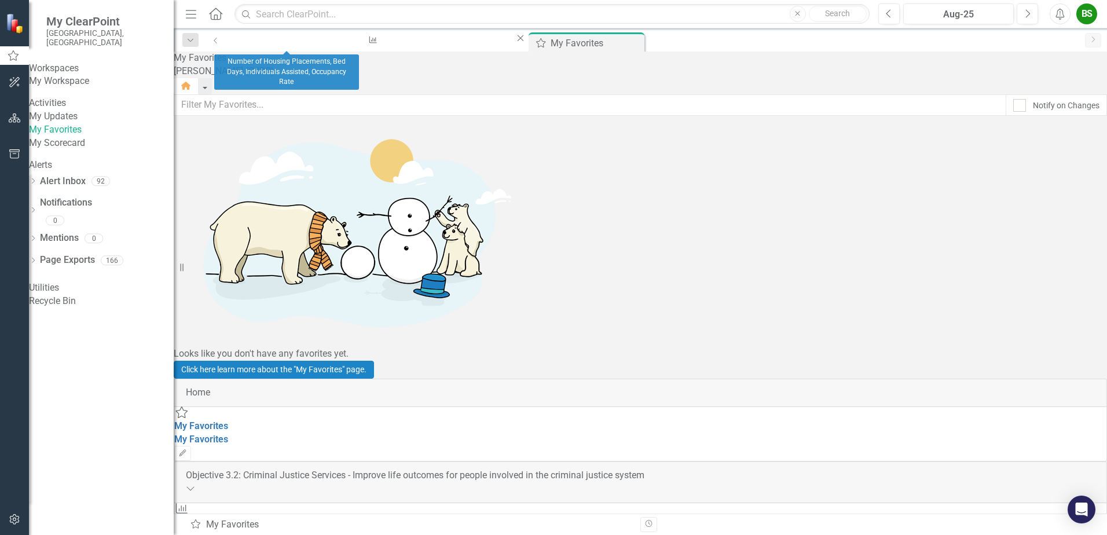
click at [515, 39] on icon "Close" at bounding box center [521, 38] width 12 height 9
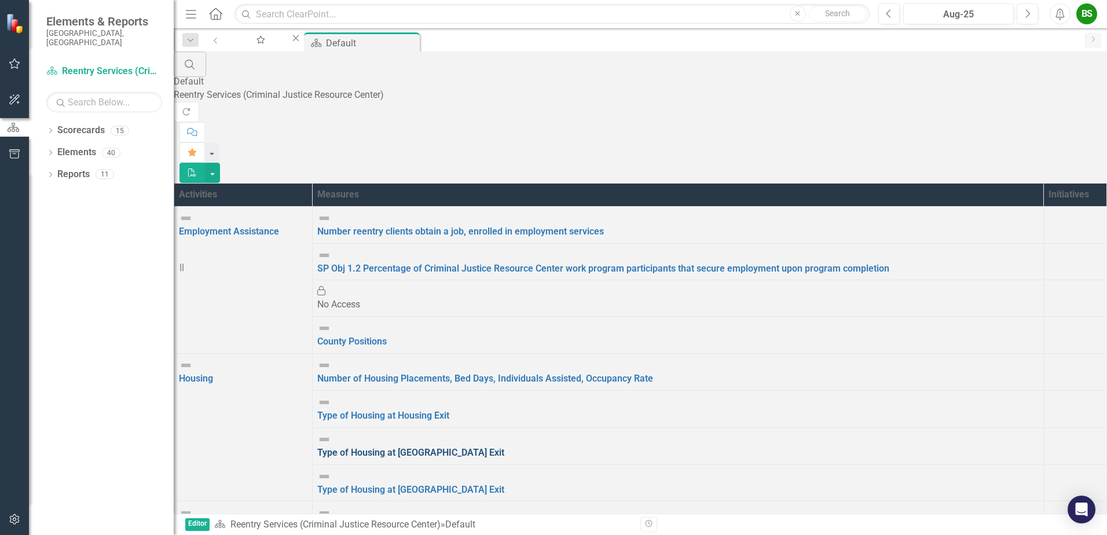
click at [504, 447] on link "Type of Housing at [GEOGRAPHIC_DATA] Exit" at bounding box center [410, 452] width 187 height 11
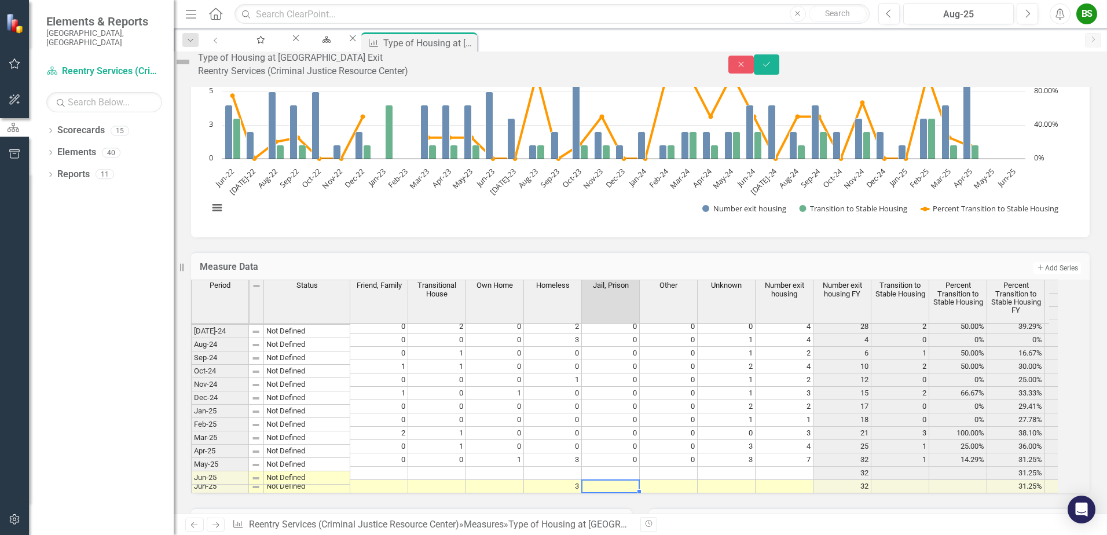
click at [631, 493] on td at bounding box center [611, 486] width 58 height 13
click at [398, 493] on td at bounding box center [379, 486] width 58 height 13
type textarea "1"
type textarea "0"
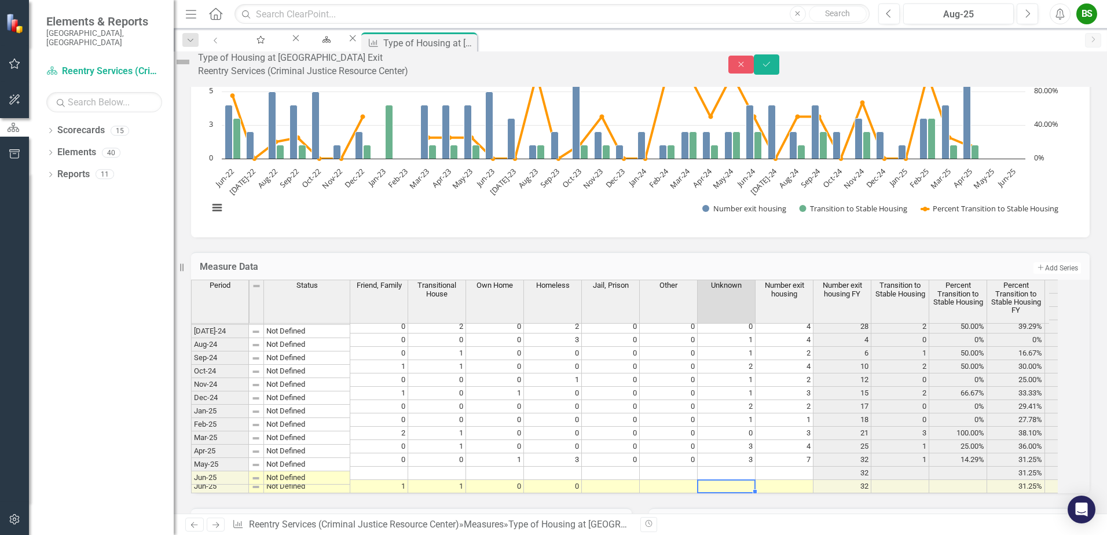
type textarea "1"
click at [753, 493] on td "1" at bounding box center [727, 486] width 58 height 13
type textarea "2"
click at [753, 493] on td "2" at bounding box center [727, 486] width 58 height 13
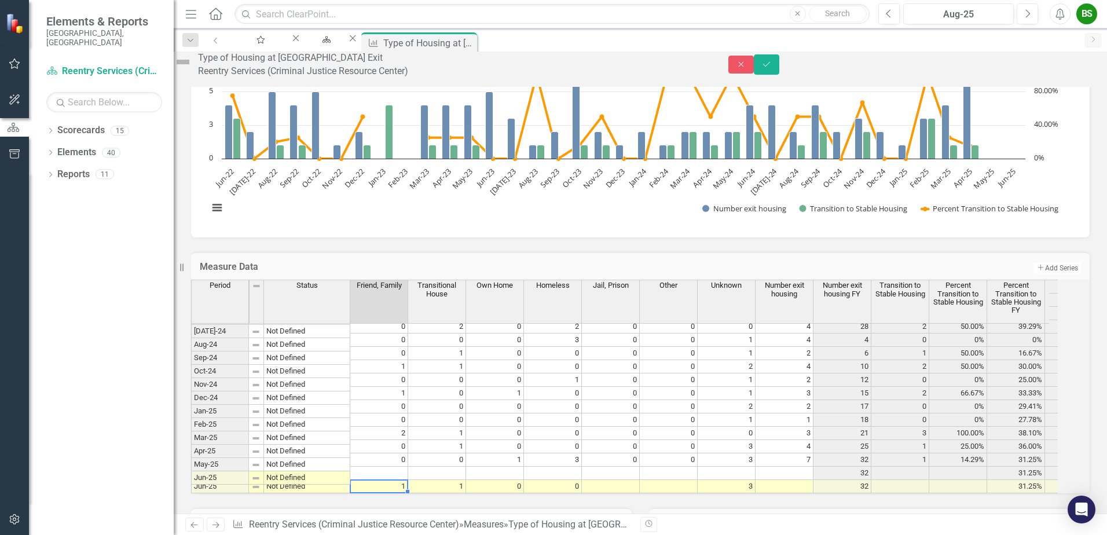
click at [401, 493] on td "1" at bounding box center [379, 486] width 58 height 13
type textarea "2"
click at [408, 493] on td "2" at bounding box center [379, 486] width 58 height 13
click at [809, 493] on td at bounding box center [785, 486] width 58 height 13
type textarea "7"
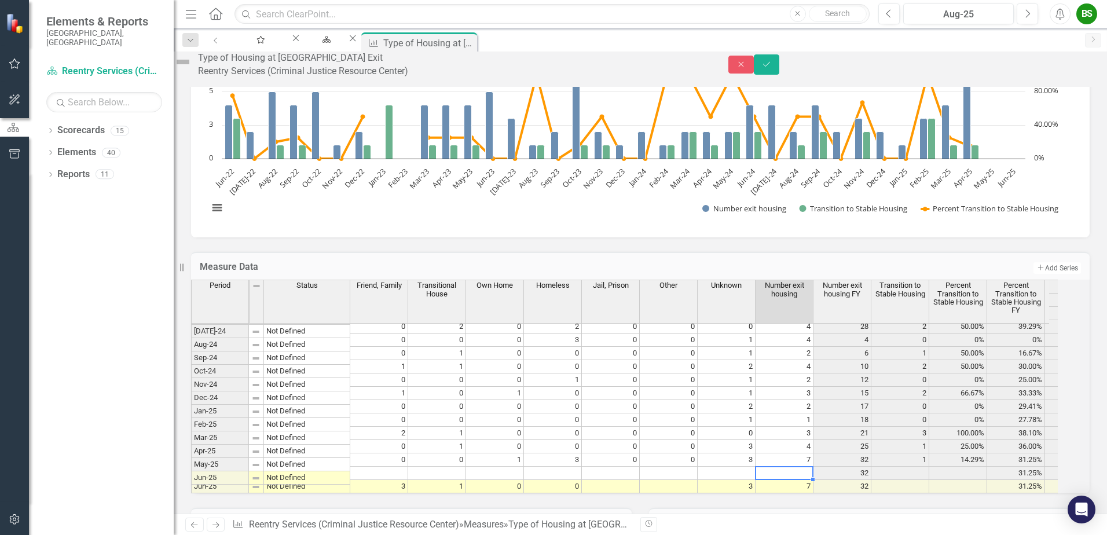
click at [741, 480] on td at bounding box center [727, 473] width 58 height 13
type textarea "2"
click at [782, 480] on td at bounding box center [785, 473] width 58 height 13
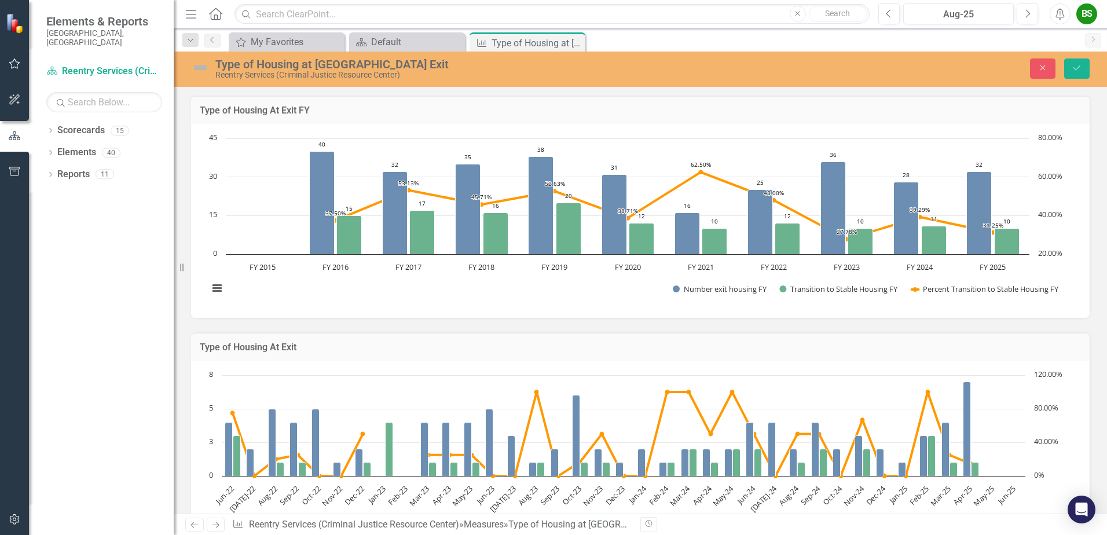
scroll to position [878, 0]
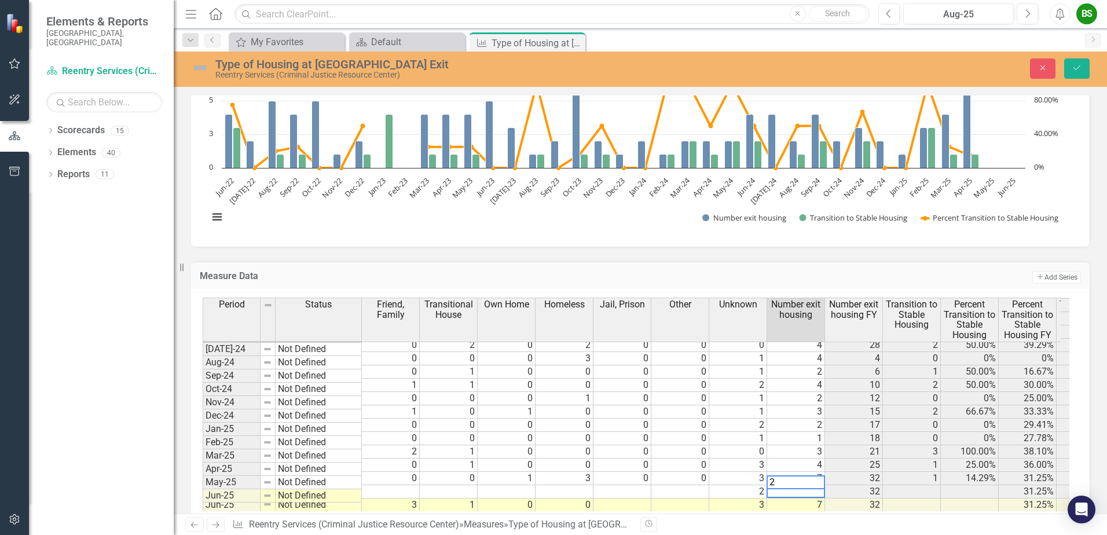
type textarea "2"
click at [406, 485] on td at bounding box center [391, 491] width 58 height 13
click at [390, 485] on td at bounding box center [391, 491] width 58 height 13
type textarea "0"
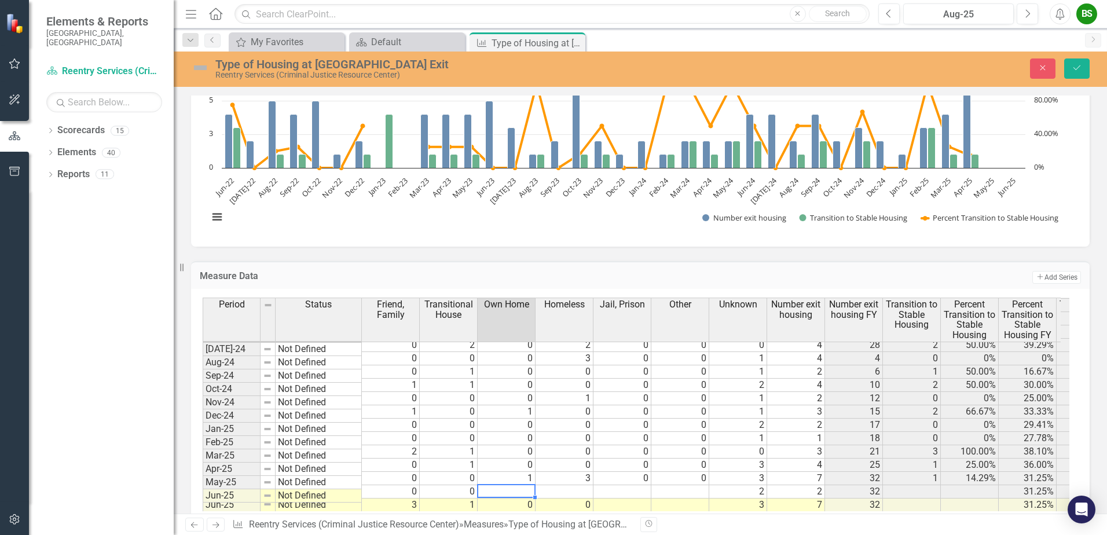
type textarea "0"
click at [621, 499] on td at bounding box center [622, 505] width 58 height 13
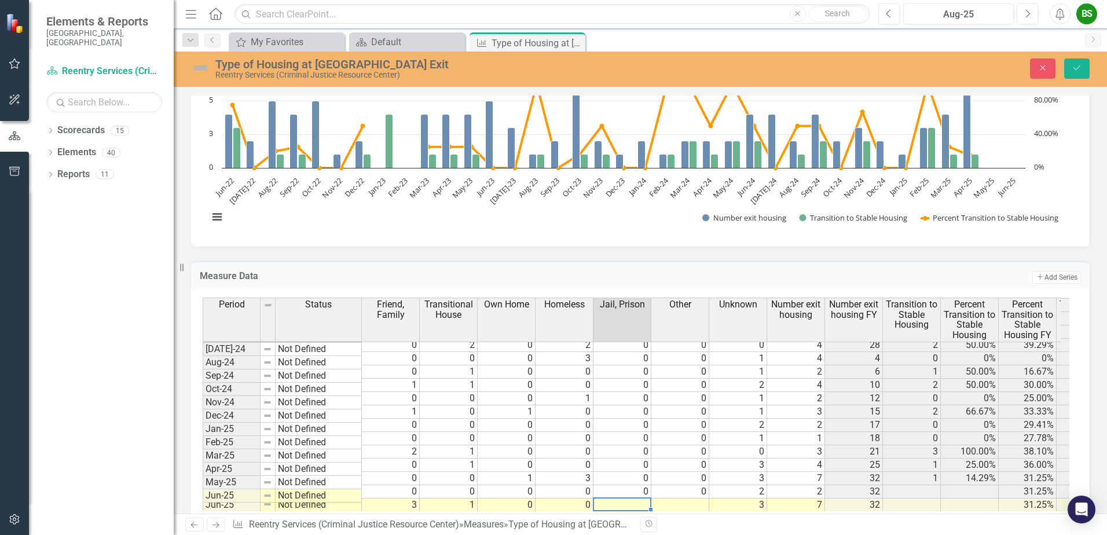
type textarea "0"
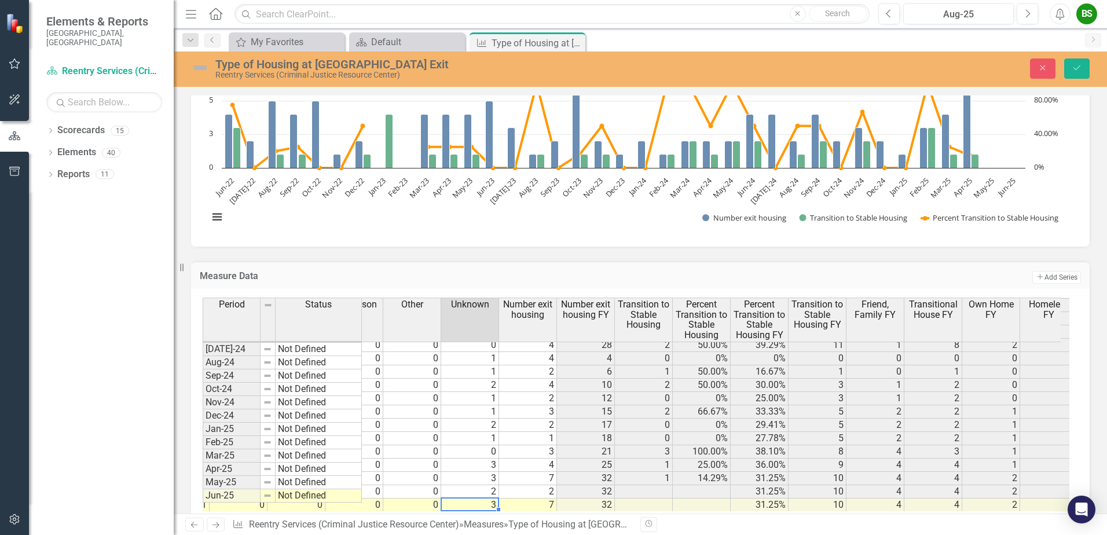
scroll to position [0, 459]
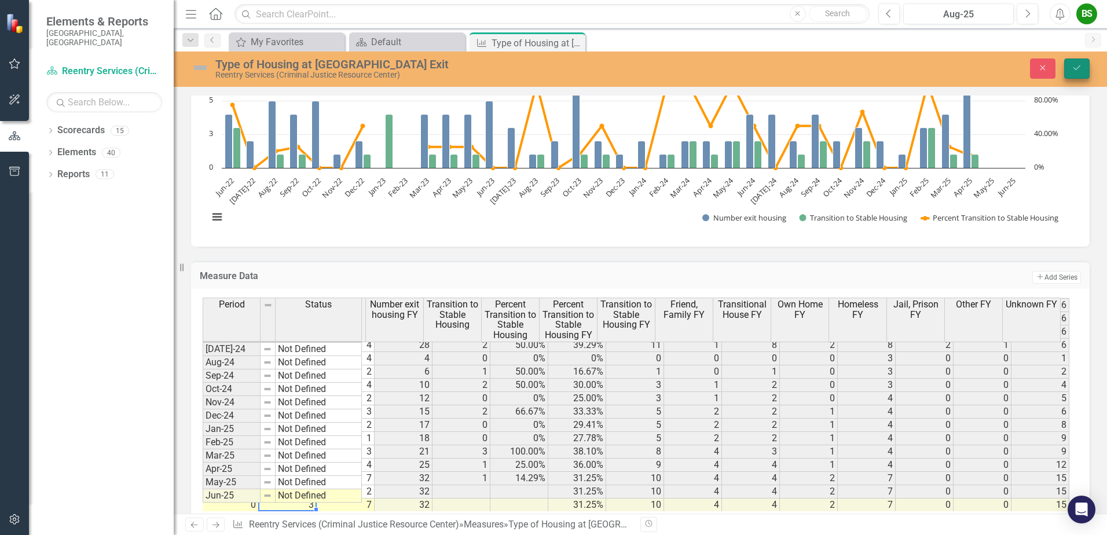
type textarea "3"
click at [1078, 68] on icon "Save" at bounding box center [1077, 68] width 10 height 8
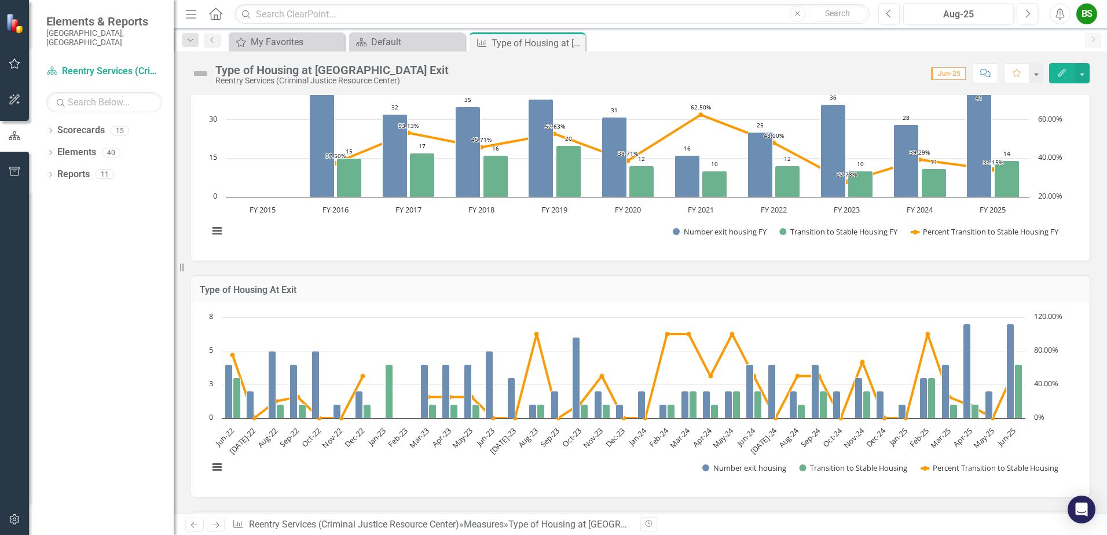
scroll to position [0, 0]
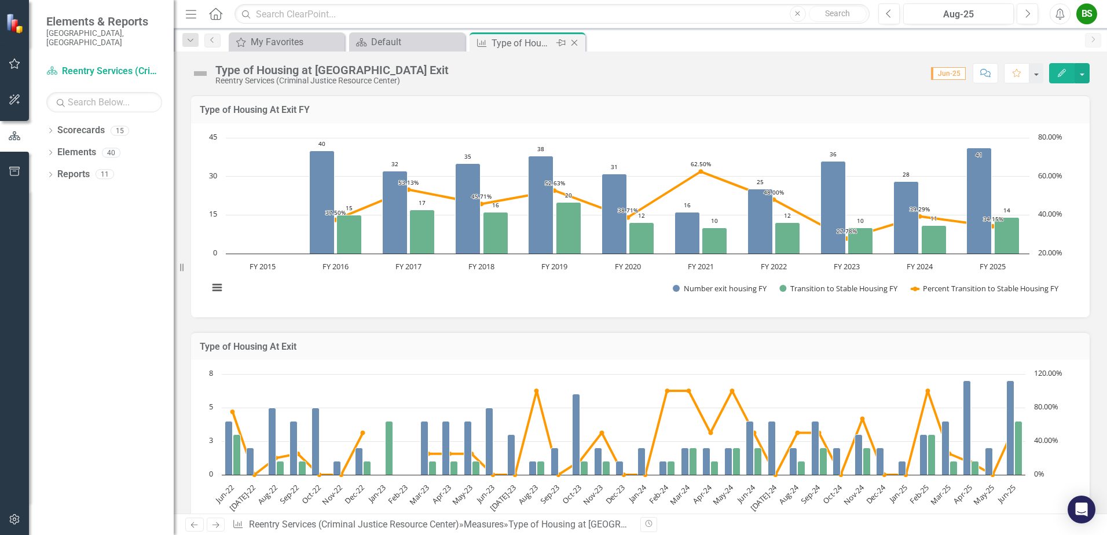
click at [576, 44] on icon "Close" at bounding box center [575, 42] width 12 height 9
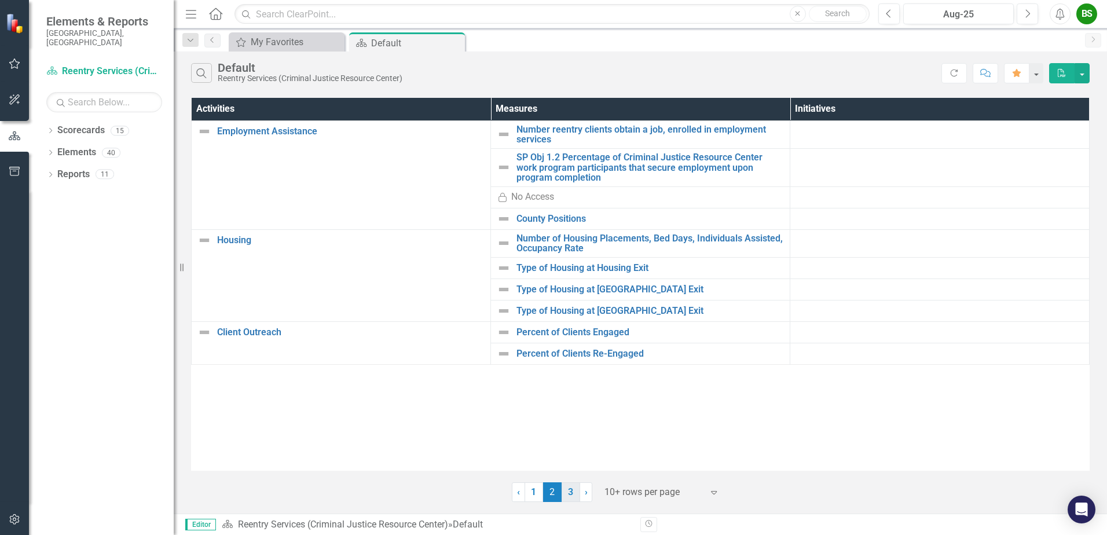
click at [567, 490] on link "3" at bounding box center [571, 492] width 19 height 20
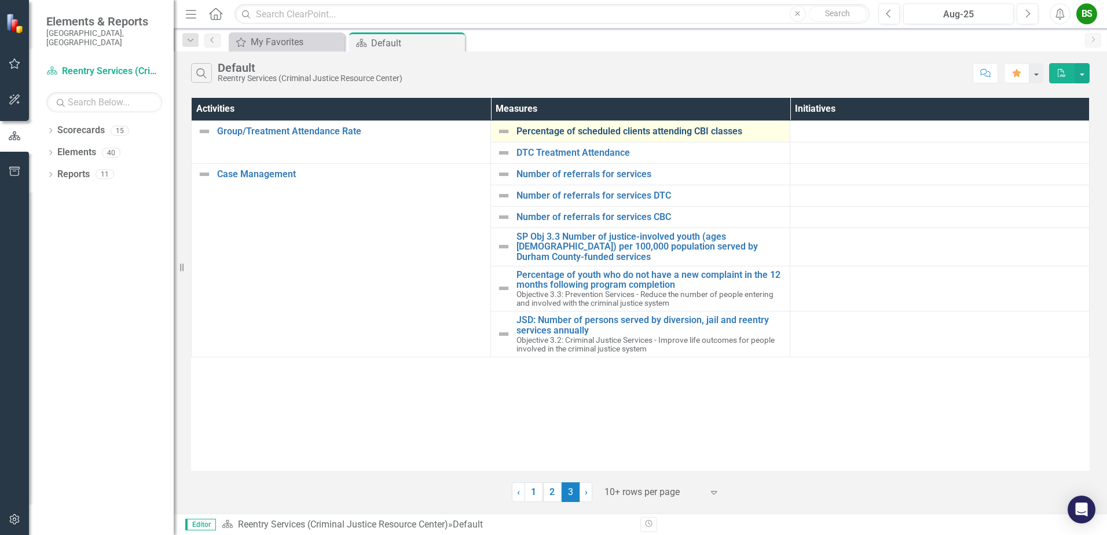
click at [636, 133] on link "Percentage of scheduled clients attending CBI classes" at bounding box center [650, 131] width 268 height 10
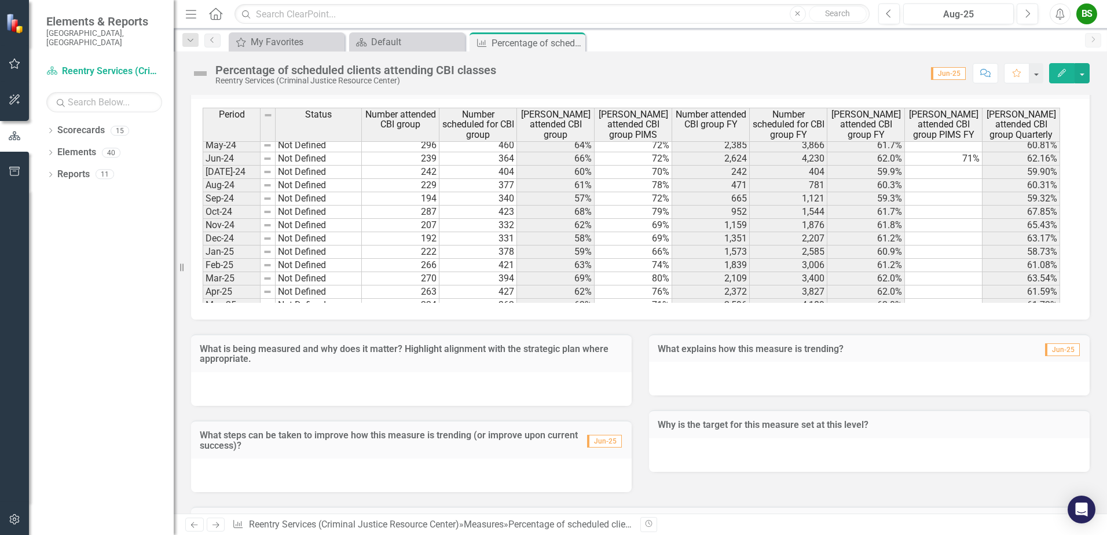
scroll to position [878, 0]
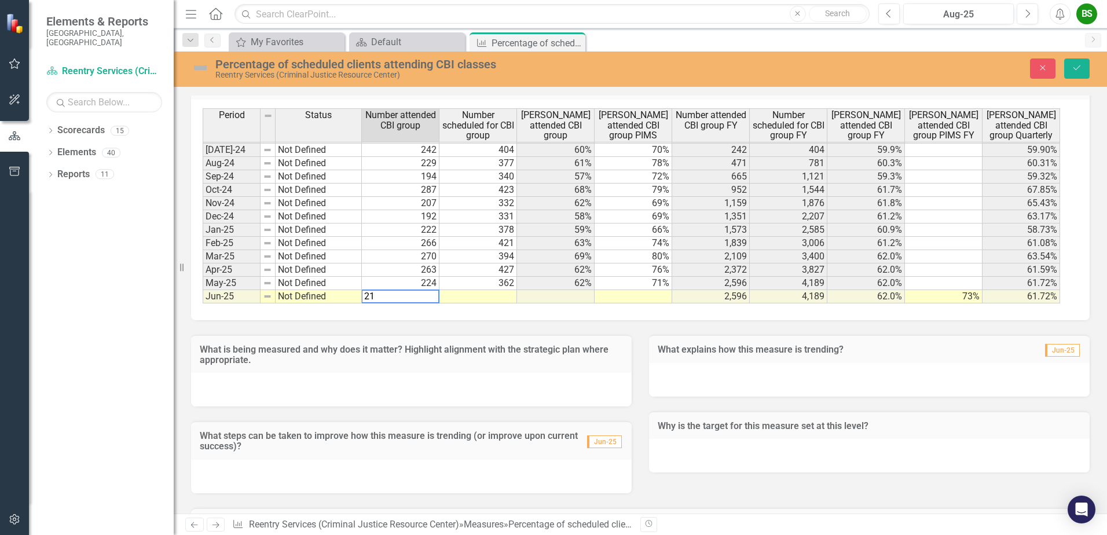
type textarea "217"
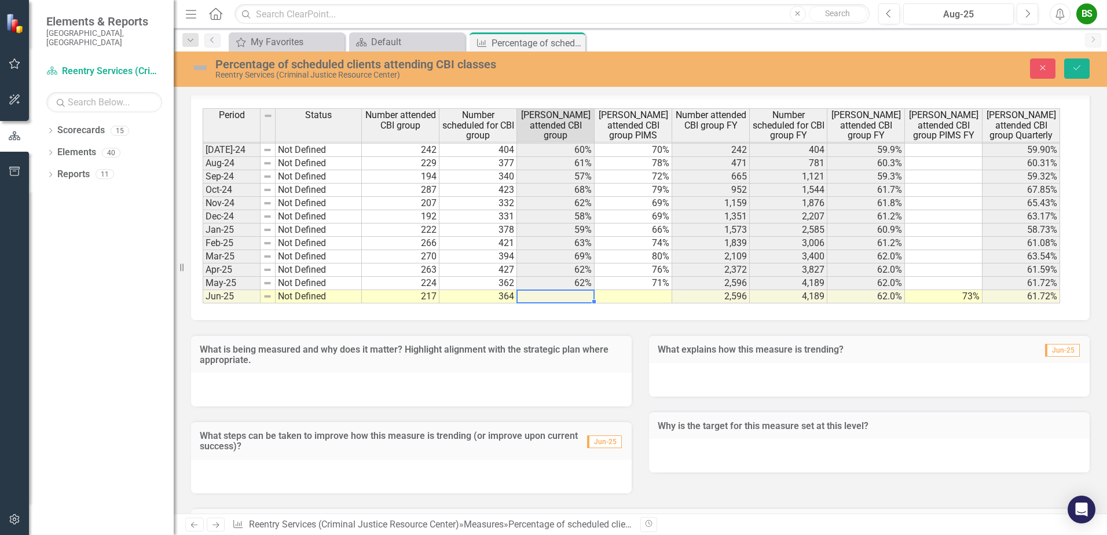
type textarea "364"
